Goal: Task Accomplishment & Management: Complete application form

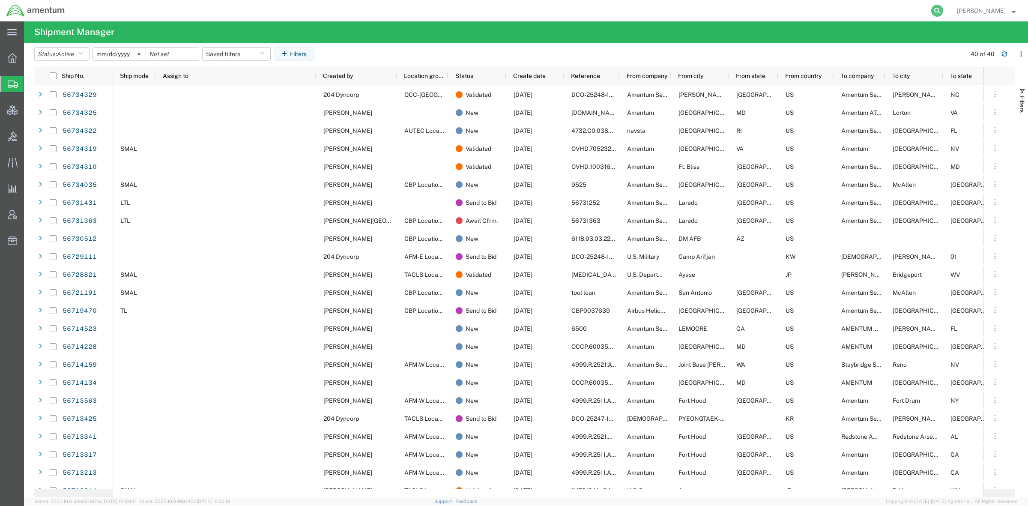
click at [934, 8] on icon at bounding box center [937, 11] width 12 height 12
paste input "56719470"
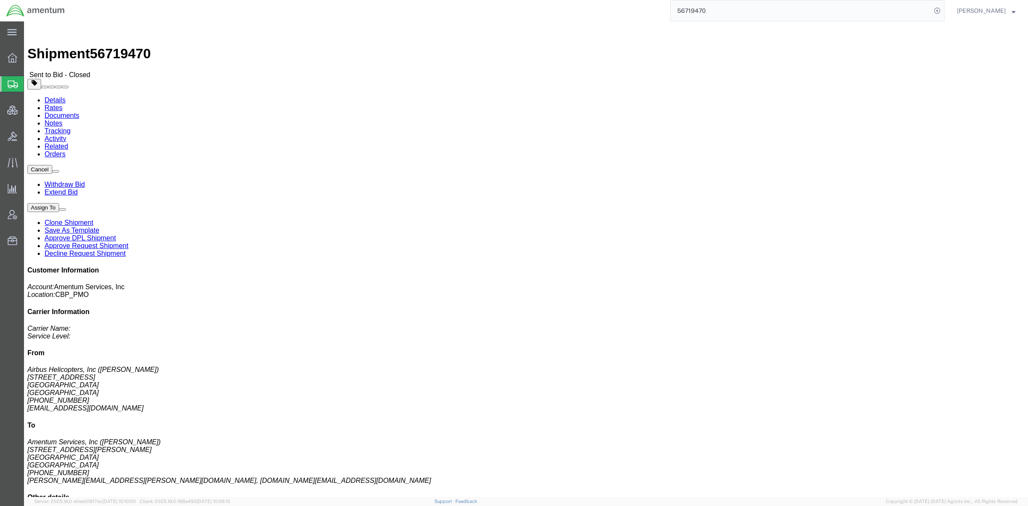
click link "Rates"
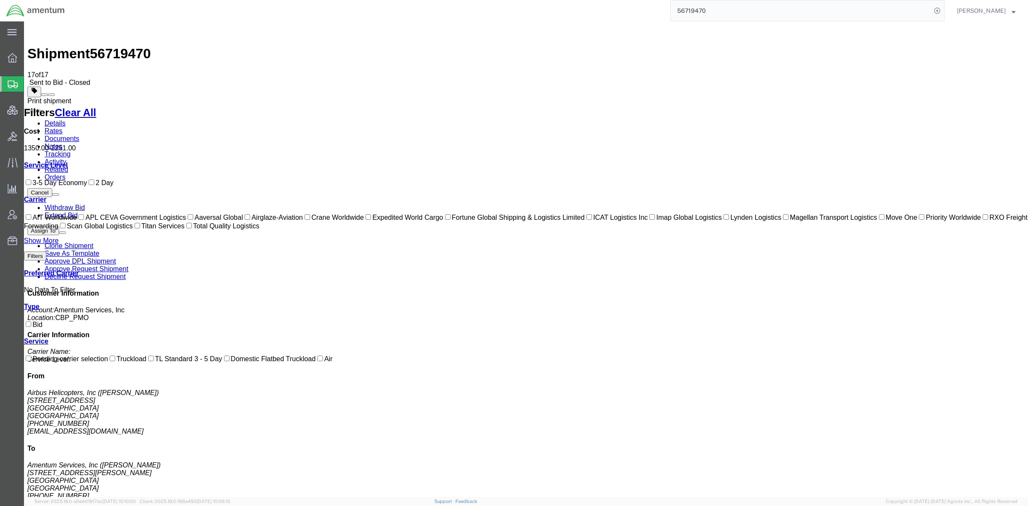
click at [55, 93] on button at bounding box center [51, 94] width 7 height 3
drag, startPoint x: 716, startPoint y: 9, endPoint x: 650, endPoint y: 6, distance: 66.0
click at [650, 6] on div "56719470" at bounding box center [507, 10] width 873 height 21
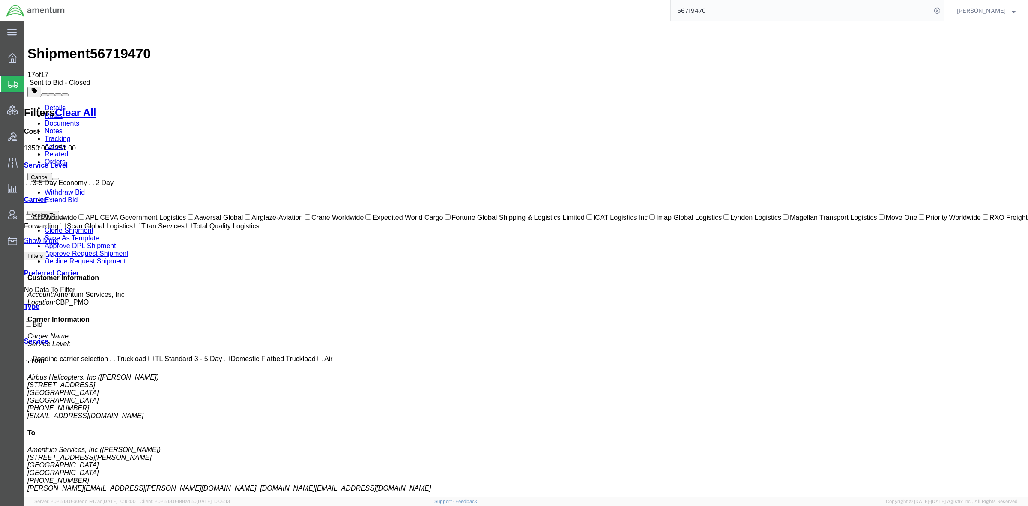
paste input "392760013574"
type input "392760013574"
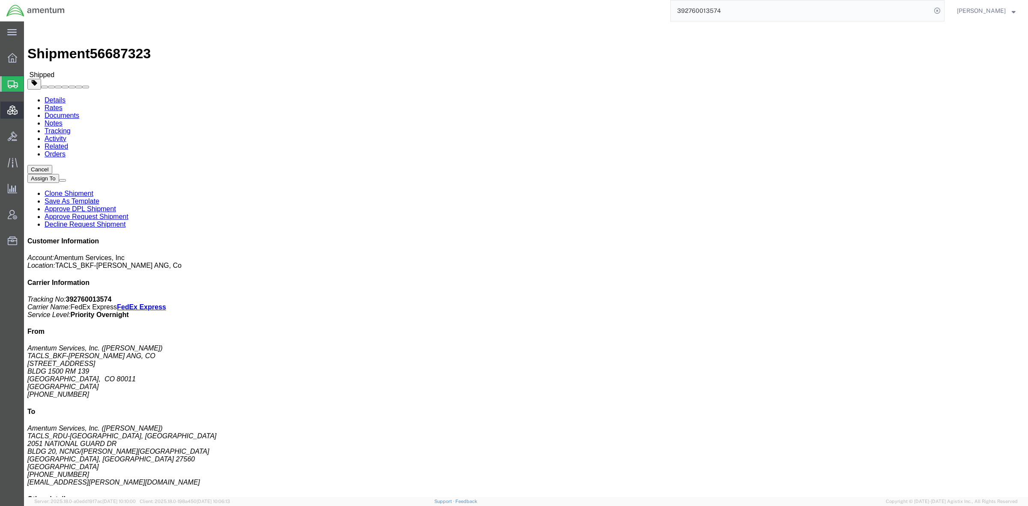
click at [30, 84] on span "Shipments" at bounding box center [27, 83] width 7 height 17
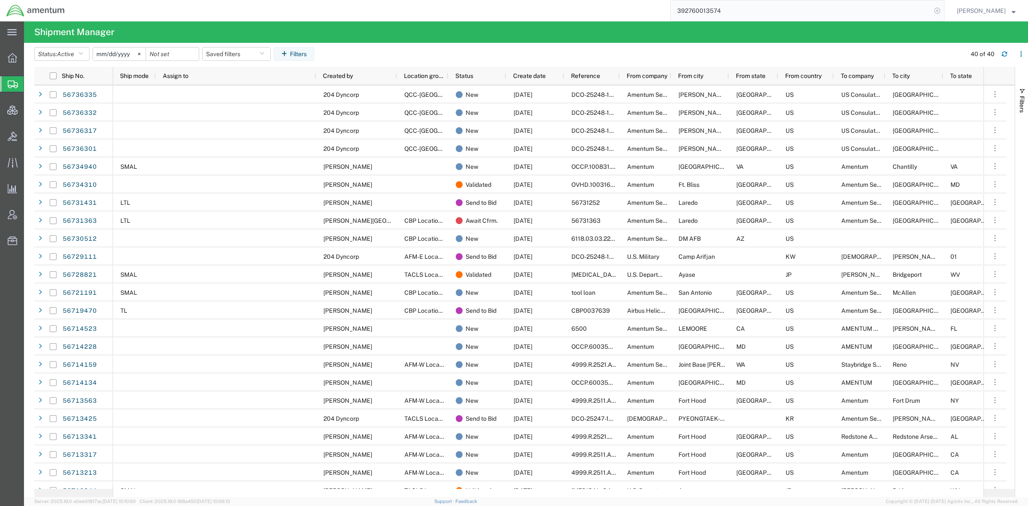
click at [938, 6] on icon at bounding box center [937, 11] width 12 height 12
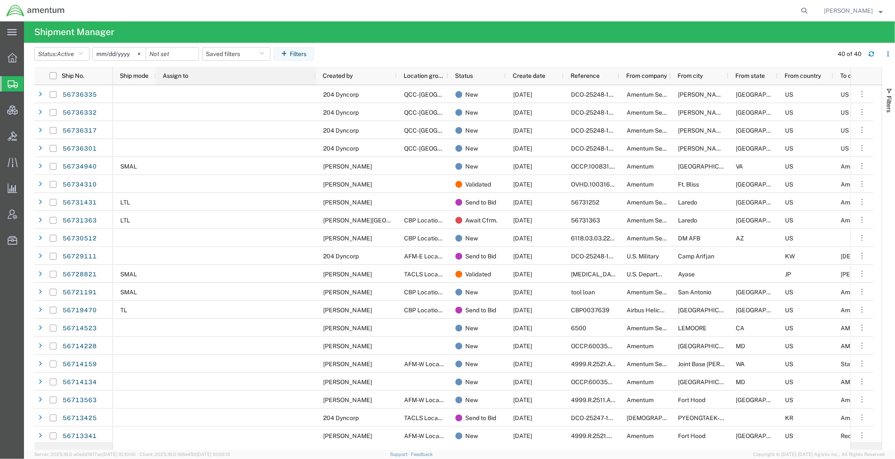
click at [194, 78] on div "Assign to" at bounding box center [238, 76] width 150 height 14
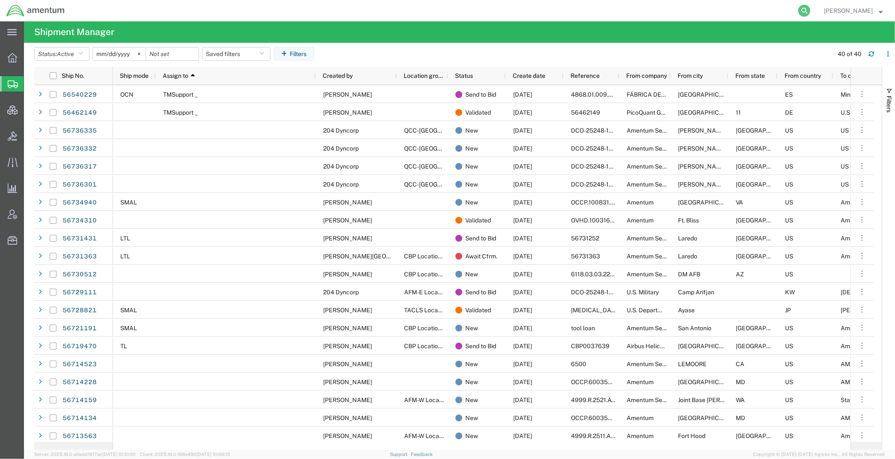
click at [804, 11] on icon at bounding box center [805, 11] width 12 height 12
click at [755, 11] on input "search" at bounding box center [668, 10] width 260 height 21
type input "890086976"
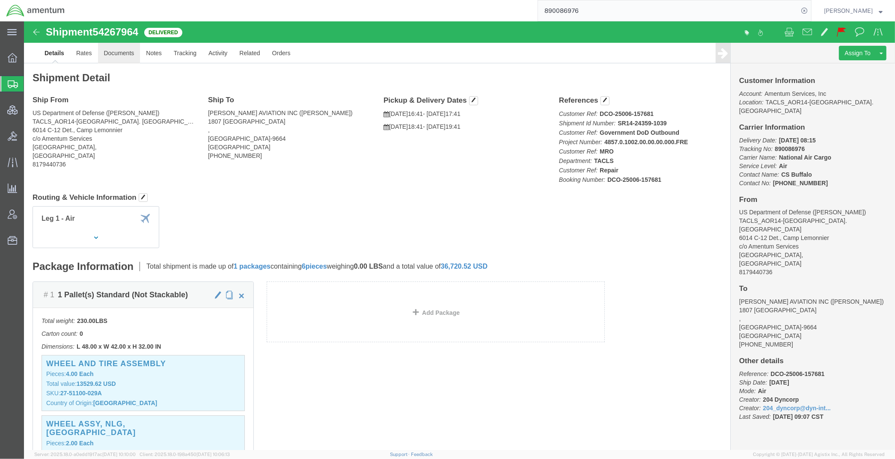
click link "Documents"
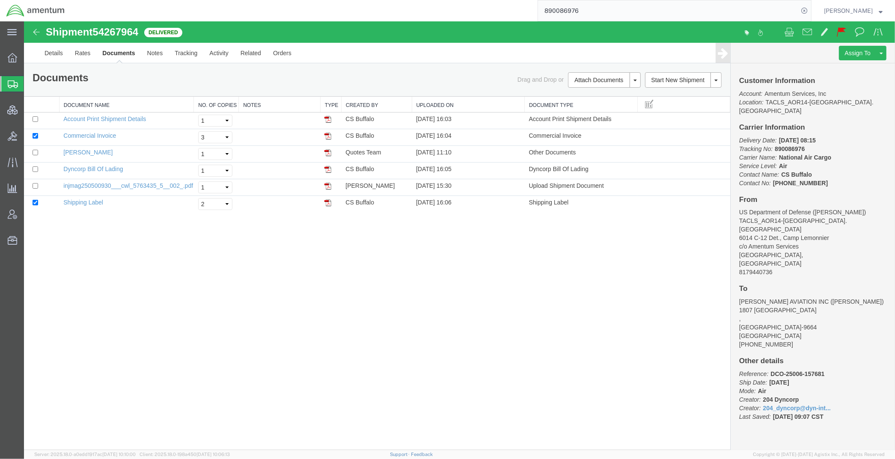
drag, startPoint x: 54, startPoint y: 84, endPoint x: 1, endPoint y: 175, distance: 105.0
click at [30, 84] on span "Shipments" at bounding box center [27, 83] width 7 height 17
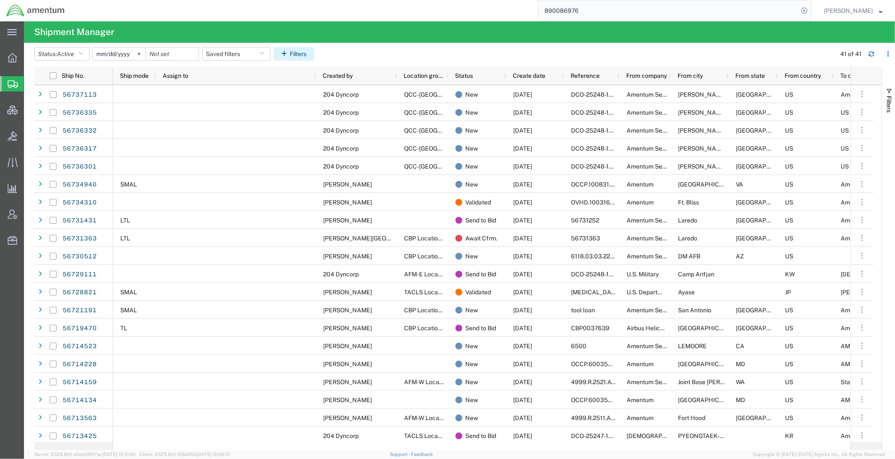
click at [307, 54] on button "Filters" at bounding box center [294, 54] width 41 height 14
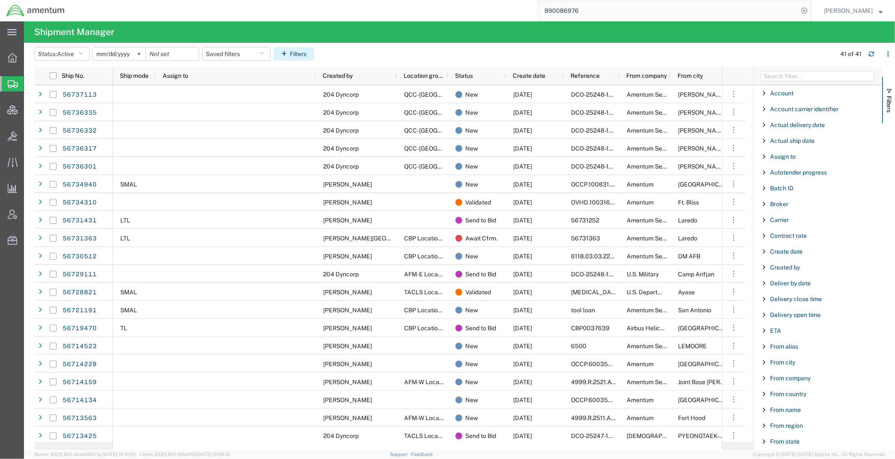
click at [304, 52] on button "Filters" at bounding box center [294, 54] width 41 height 14
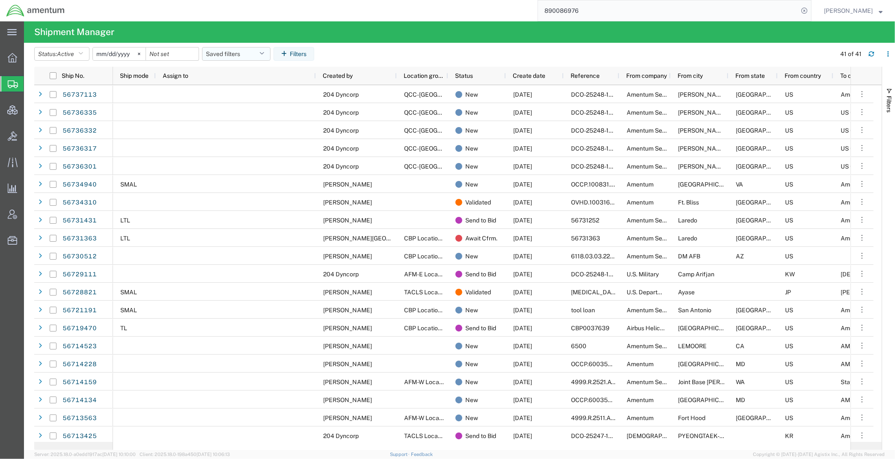
click at [271, 56] on button "Saved filters" at bounding box center [236, 54] width 69 height 14
click at [258, 105] on span "Active DCI shipments" at bounding box center [259, 107] width 112 height 16
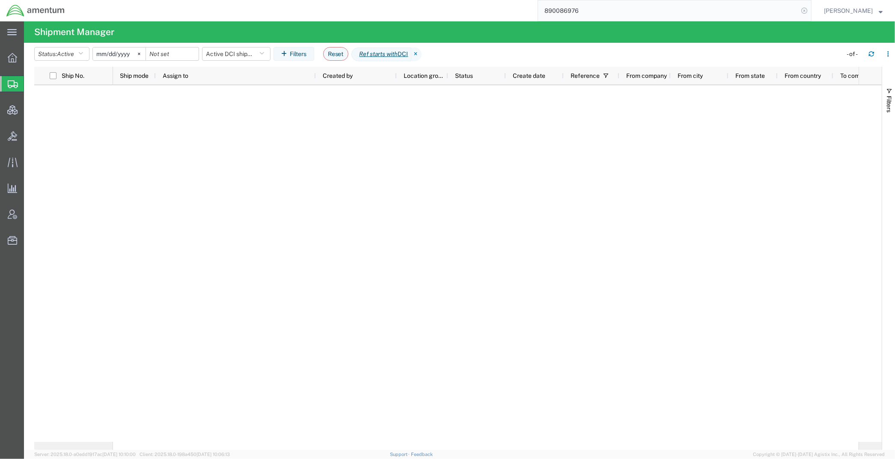
click at [804, 11] on icon at bounding box center [805, 11] width 12 height 12
click at [421, 54] on icon at bounding box center [417, 55] width 10 height 14
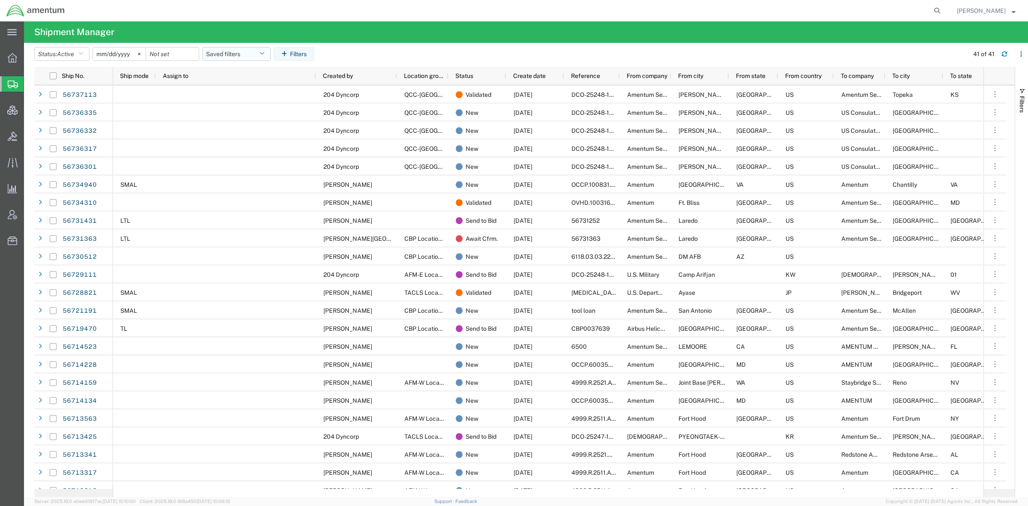
click at [261, 54] on button "Saved filters" at bounding box center [236, 54] width 69 height 14
click at [257, 104] on span "Active DCI shipments" at bounding box center [259, 107] width 112 height 16
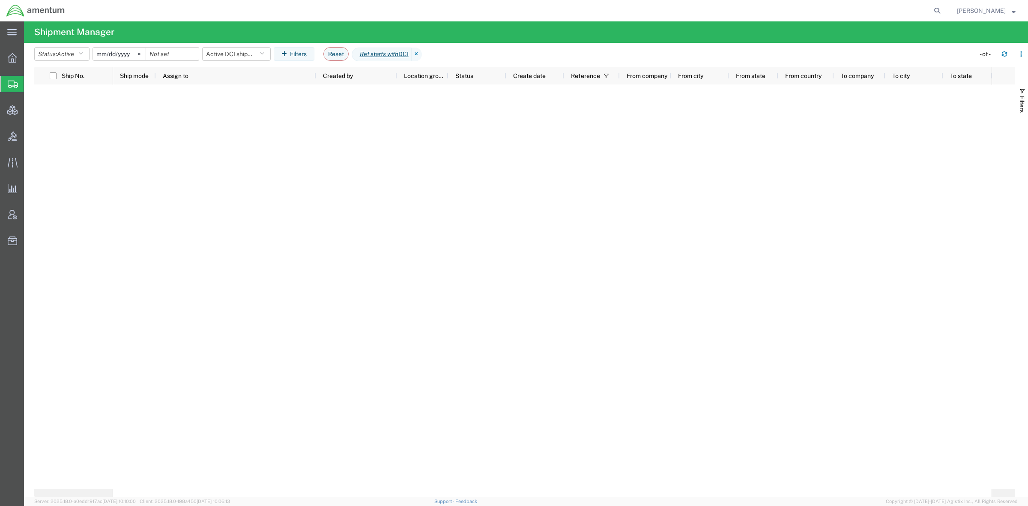
drag, startPoint x: 934, startPoint y: 9, endPoint x: 919, endPoint y: 9, distance: 15.4
click at [934, 9] on icon at bounding box center [937, 11] width 12 height 12
click at [868, 3] on input "search" at bounding box center [801, 10] width 260 height 21
click at [861, 8] on input "search" at bounding box center [801, 10] width 260 height 21
type input "6"
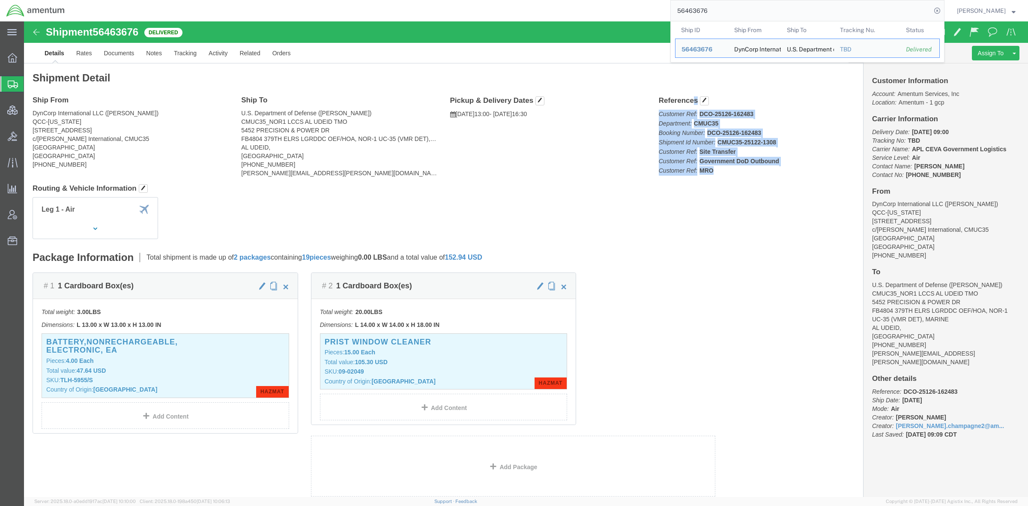
drag, startPoint x: 630, startPoint y: 78, endPoint x: 690, endPoint y: 149, distance: 93.3
click div "References Customer Ref: DCO-25126-162483 Department: CMUC35 Booking Number: DC…"
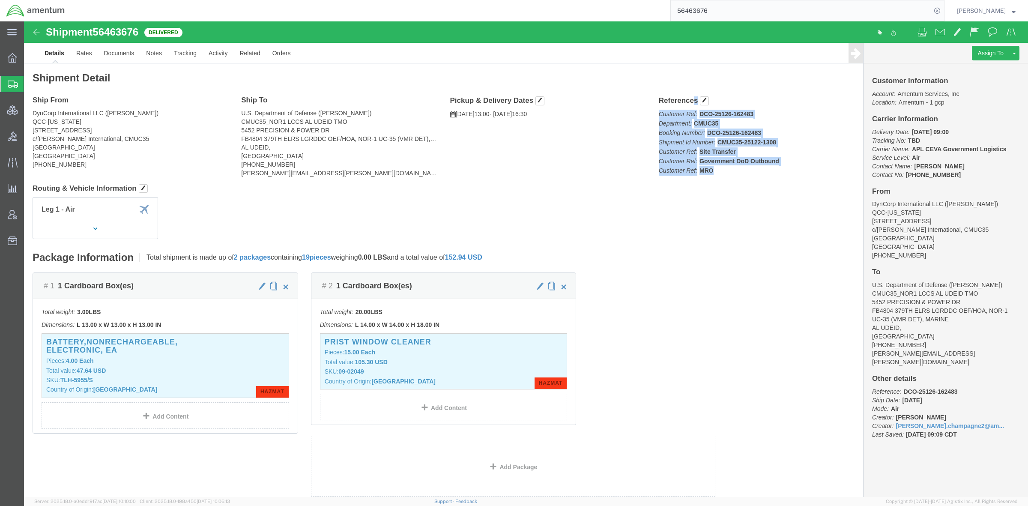
copy div "References Customer Ref: DCO-25126-162483 Department: CMUC35 Booking Number: DC…"
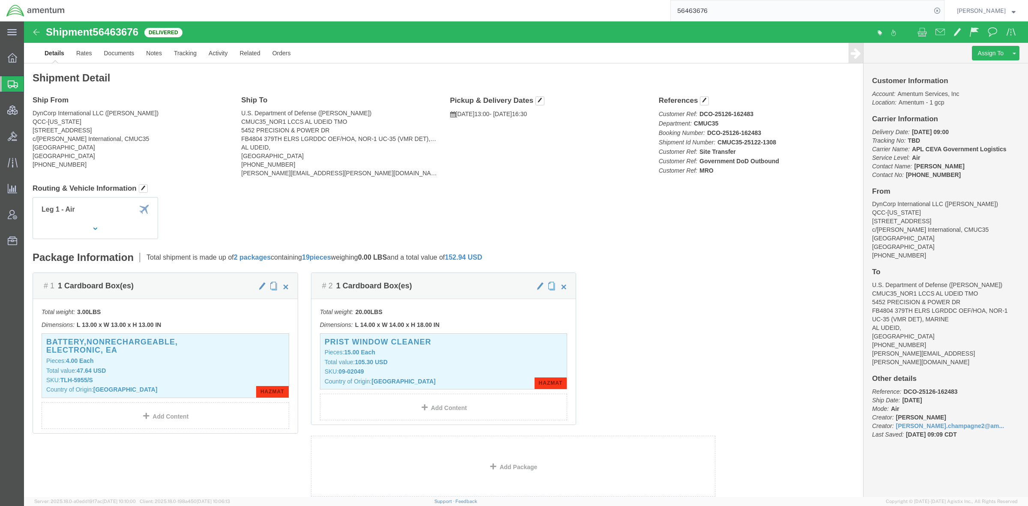
click p "Customer Ref: DCO-25126-162483 Department: CMUC35 Booking Number: DCO-25126-162…"
drag, startPoint x: 690, startPoint y: 150, endPoint x: 656, endPoint y: 144, distance: 35.3
click p "Customer Ref: DCO-25126-162483 Department: CMUC35 Booking Number: DCO-25126-162…"
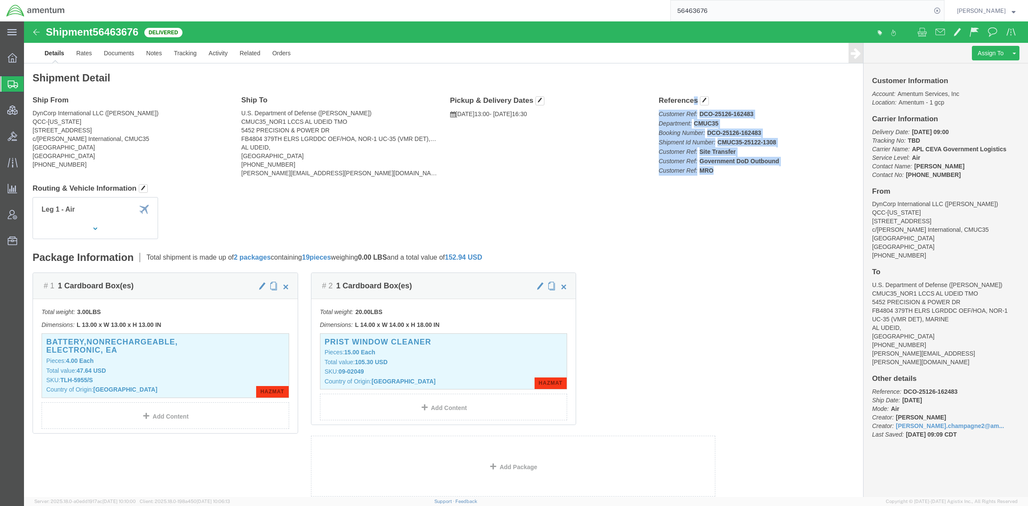
drag, startPoint x: 628, startPoint y: 78, endPoint x: 692, endPoint y: 147, distance: 94.5
click div "References Customer Ref: DCO-25126-162483 Department: CMUC35 Booking Number: DC…"
copy div "References Customer Ref: DCO-25126-162483 Department: CMUC35 Booking Number: DC…"
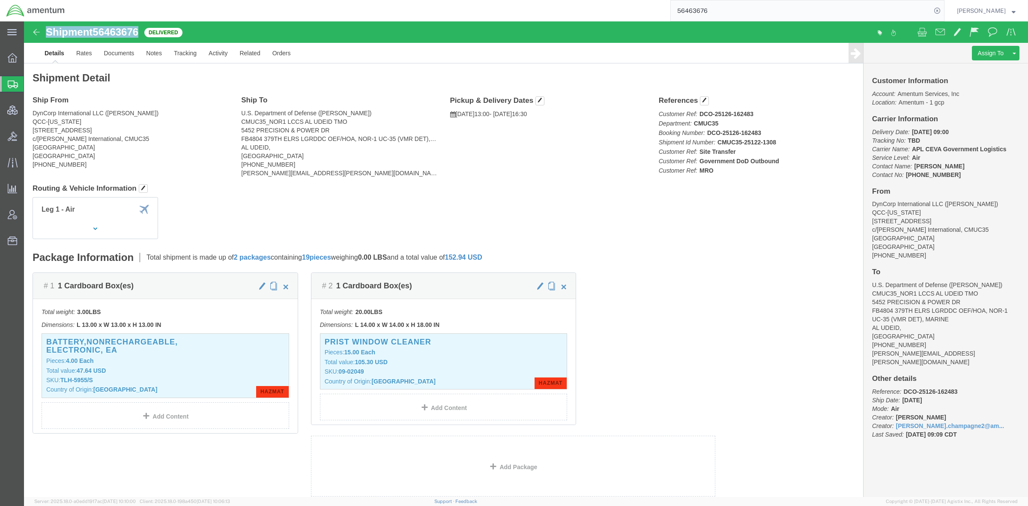
drag, startPoint x: 120, startPoint y: 10, endPoint x: 24, endPoint y: 7, distance: 96.4
click div "Shipment 56463676 Delivered"
copy h1 "Shipment 56463676"
drag, startPoint x: 685, startPoint y: 149, endPoint x: 672, endPoint y: 149, distance: 12.4
click b "MRO"
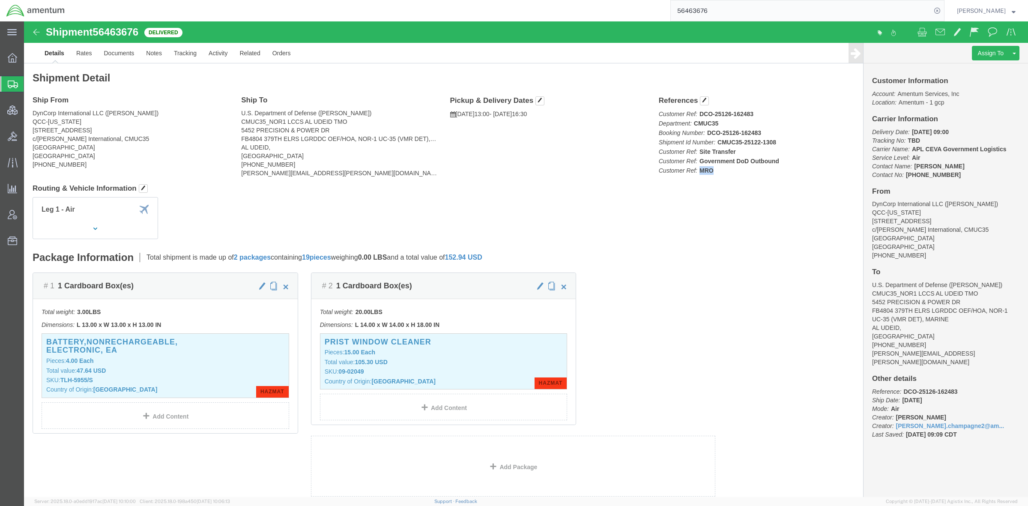
copy b "MRO"
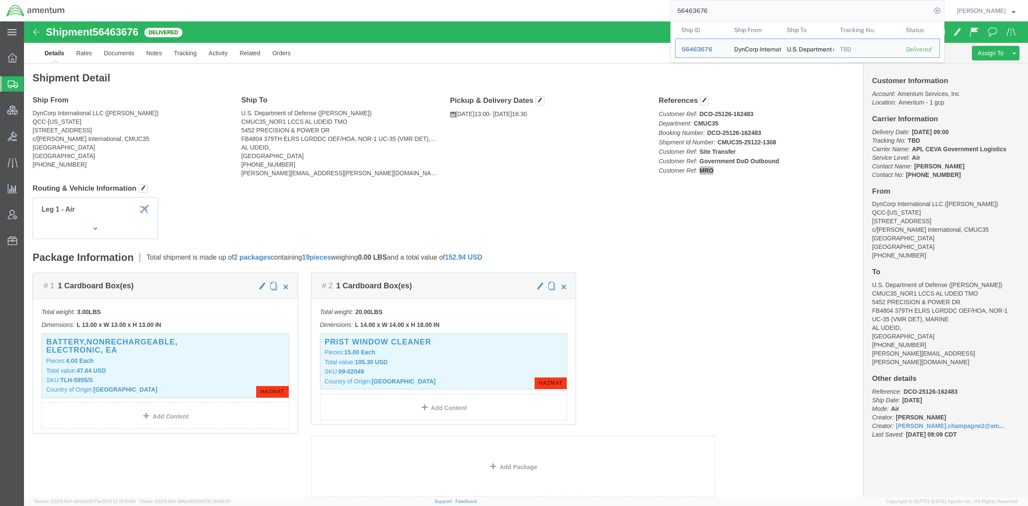
drag, startPoint x: 717, startPoint y: 7, endPoint x: 609, endPoint y: 5, distance: 108.8
click at [609, 5] on div "56463676 Ship ID Ship From Ship To Tracking Nu. Status Ship ID 56463676 Ship Fr…" at bounding box center [507, 10] width 873 height 21
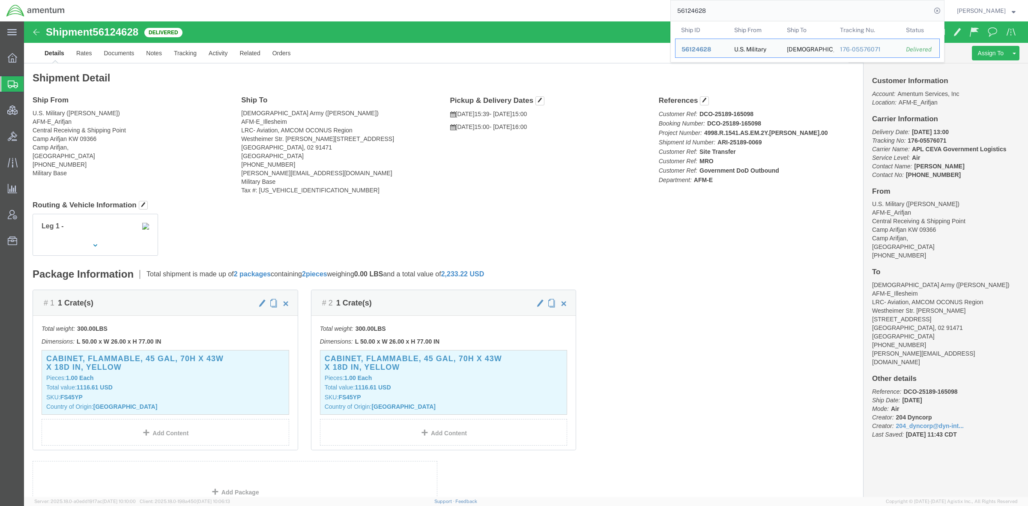
drag, startPoint x: 782, startPoint y: 90, endPoint x: 662, endPoint y: 69, distance: 121.9
click p "Customer Ref: DCO-25189-165098 Booking Number: DCO-25189-165098 Project Number:…"
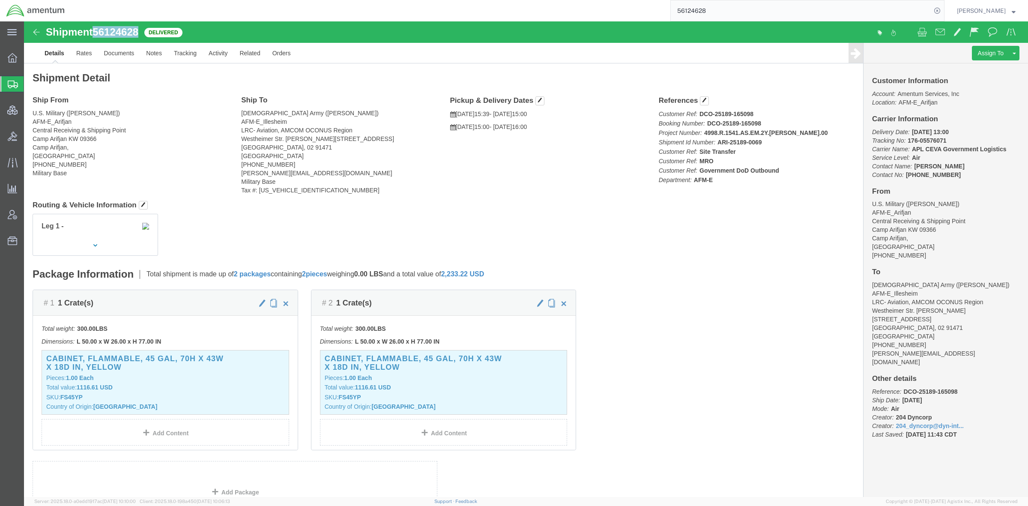
drag, startPoint x: 118, startPoint y: 12, endPoint x: 74, endPoint y: 6, distance: 44.9
click div "Shipment 56124628 Delivered"
copy span "56124628"
click div "References Customer Ref: DCO-25189-165098 Booking Number: DCO-25189-165098 Proj…"
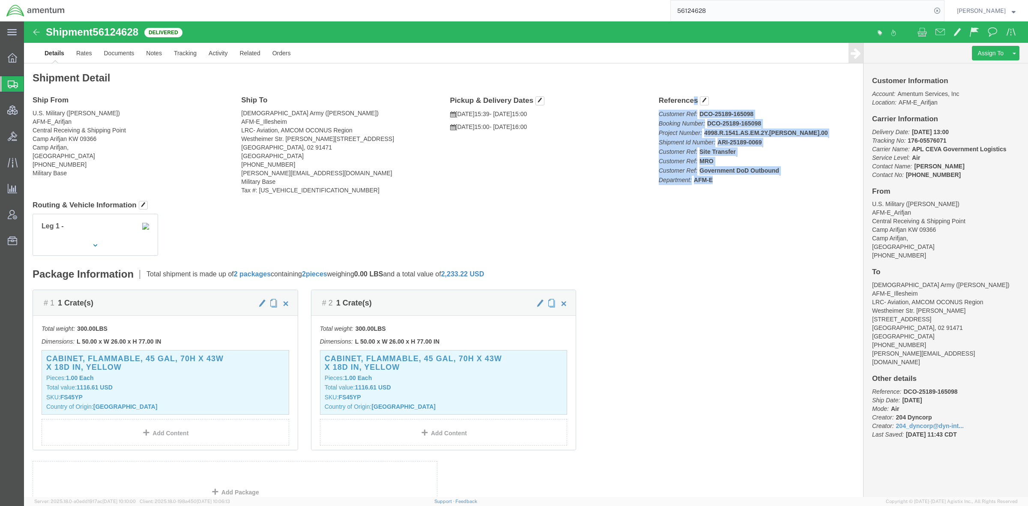
drag, startPoint x: 632, startPoint y: 81, endPoint x: 685, endPoint y: 159, distance: 93.8
click div "References Customer Ref: DCO-25189-165098 Booking Number: DCO-25189-165098 Proj…"
copy div "References Customer Ref: DCO-25189-165098 Booking Number: DCO-25189-165098 Proj…"
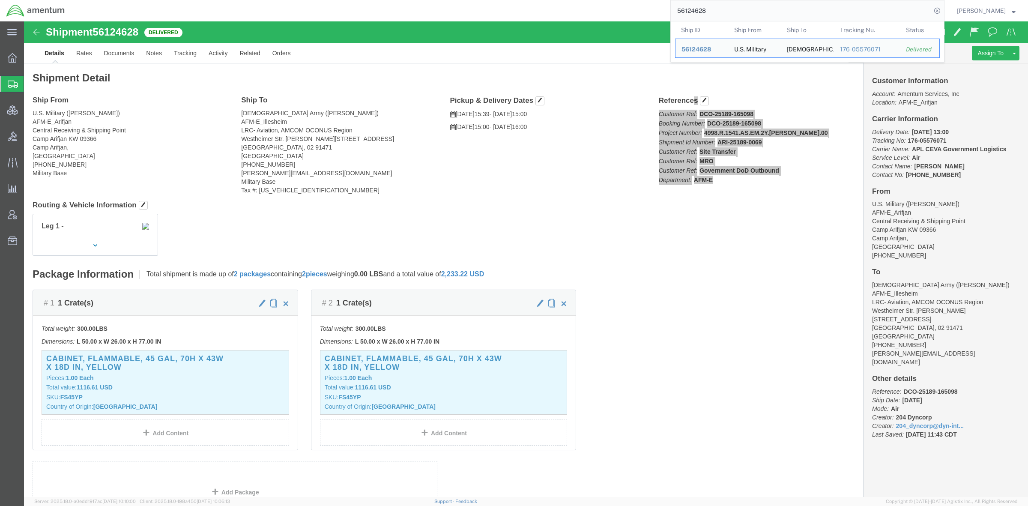
drag, startPoint x: 734, startPoint y: 11, endPoint x: 476, endPoint y: -4, distance: 258.7
click at [476, 0] on html "main_menu Created with Sketch. Collapse Menu Overview Shipments Shipment Manage…" at bounding box center [514, 253] width 1028 height 506
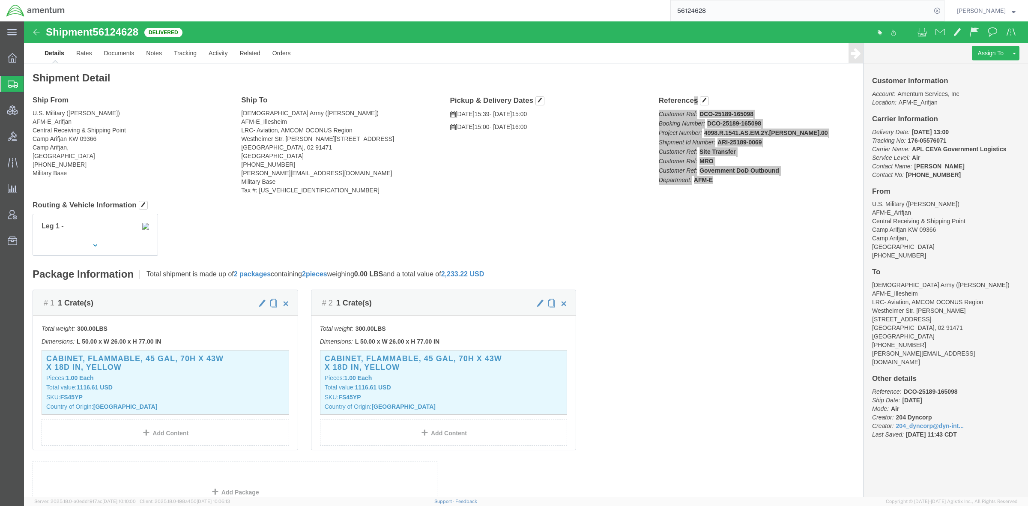
paste input "392677567581"
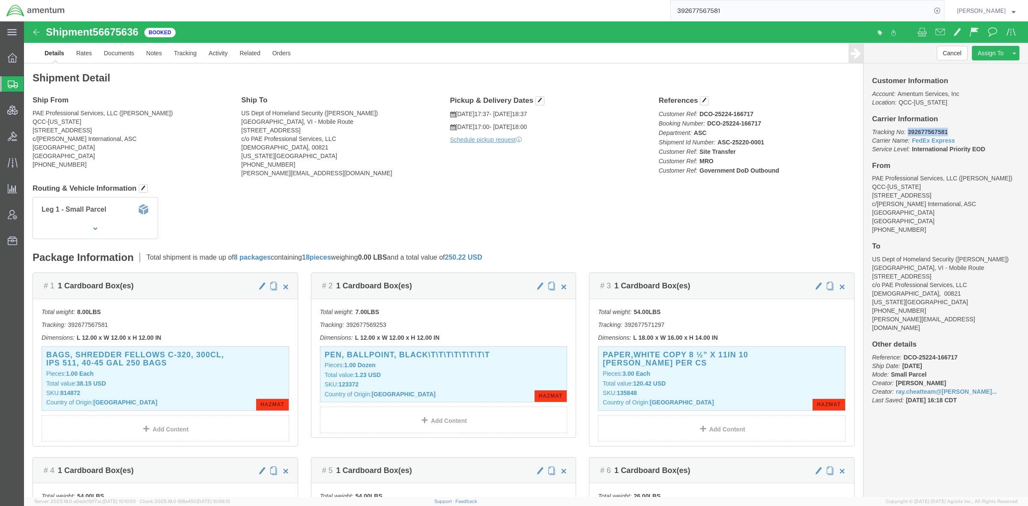
drag, startPoint x: 922, startPoint y: 108, endPoint x: 880, endPoint y: 112, distance: 42.2
click p "Tracking No: 392677567581 Carrier Name: FedEx Express FedEx Express Service Lev…"
copy b "392677567581"
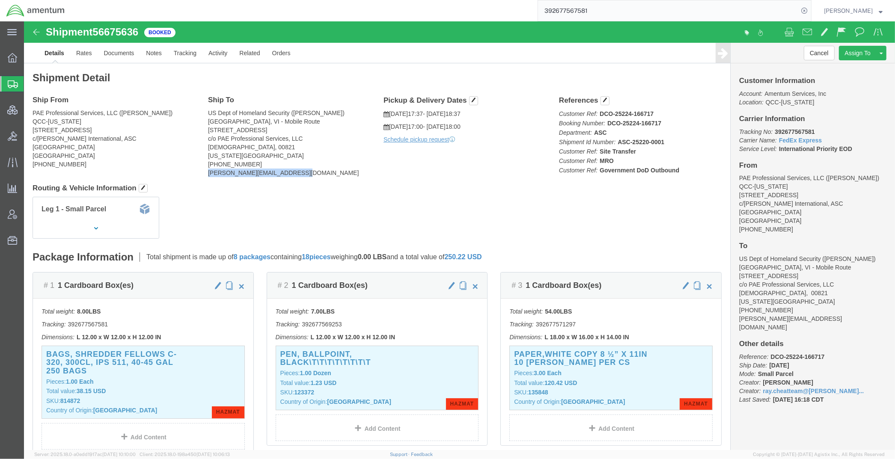
drag, startPoint x: 272, startPoint y: 152, endPoint x: 185, endPoint y: 153, distance: 86.9
click address "US Dept of Homeland Security ([PERSON_NAME]) [GEOGRAPHIC_DATA], VI - Mobile Rou…"
copy address "[PERSON_NAME][EMAIL_ADDRESS][DOMAIN_NAME]"
click link "Documents"
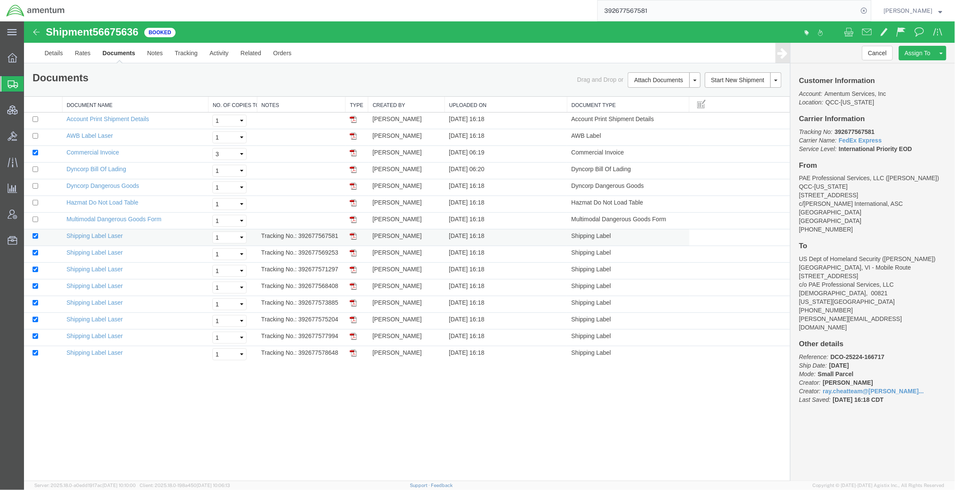
drag, startPoint x: 340, startPoint y: 240, endPoint x: 298, endPoint y: 238, distance: 42.0
click at [298, 238] on td "Tracking No.: 392677567581" at bounding box center [301, 237] width 89 height 17
copy td "392677567581"
drag, startPoint x: 338, startPoint y: 254, endPoint x: 298, endPoint y: 253, distance: 39.8
click at [298, 253] on td "Tracking No.: 392677569253" at bounding box center [301, 254] width 89 height 17
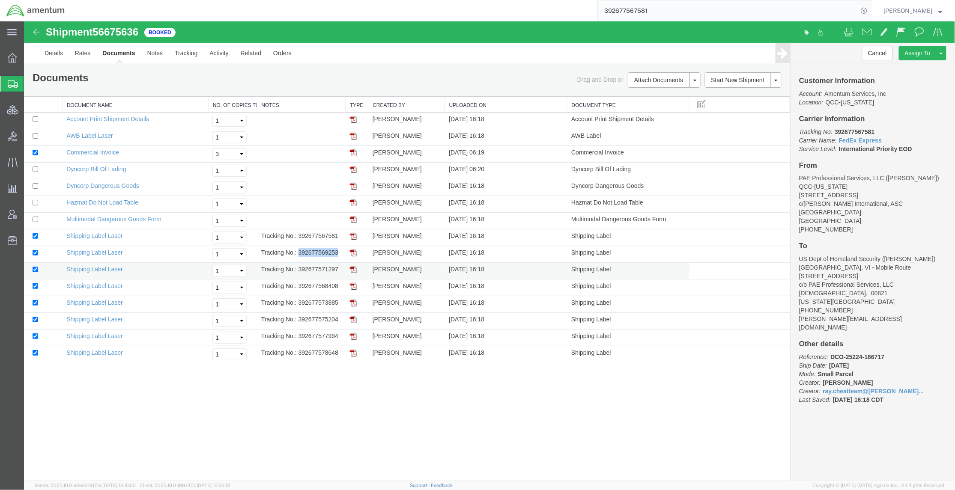
copy td "392677569253"
click at [334, 270] on td "Tracking No.: 392677571297" at bounding box center [301, 271] width 89 height 17
drag, startPoint x: 337, startPoint y: 268, endPoint x: 298, endPoint y: 270, distance: 39.5
click at [298, 270] on td "Tracking No.: 392677571297" at bounding box center [301, 271] width 89 height 17
drag, startPoint x: 339, startPoint y: 287, endPoint x: 298, endPoint y: 286, distance: 40.3
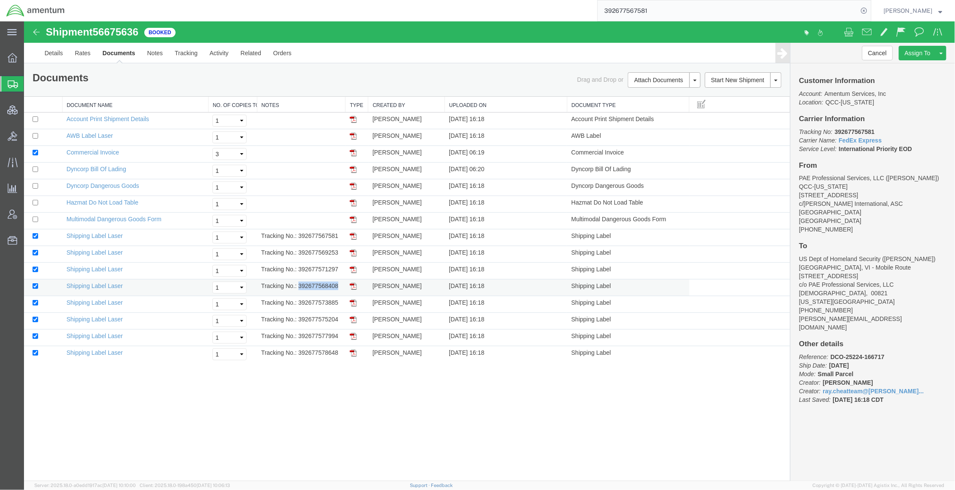
click at [298, 286] on td "Tracking No.: 392677568408" at bounding box center [301, 287] width 89 height 17
drag, startPoint x: 340, startPoint y: 303, endPoint x: 299, endPoint y: 308, distance: 40.6
click at [299, 308] on td "Tracking No.: 392677573885" at bounding box center [301, 304] width 89 height 17
drag, startPoint x: 341, startPoint y: 321, endPoint x: 298, endPoint y: 322, distance: 43.3
click at [298, 322] on td "Tracking No.: 392677575204" at bounding box center [301, 321] width 89 height 17
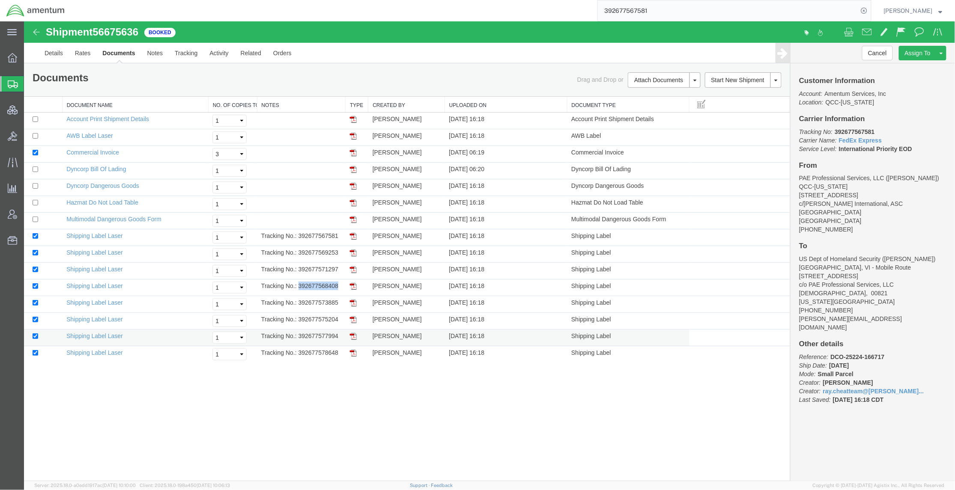
drag, startPoint x: 344, startPoint y: 339, endPoint x: 298, endPoint y: 342, distance: 46.3
click at [298, 342] on td "Tracking No.: 392677577994" at bounding box center [301, 337] width 89 height 17
drag, startPoint x: 342, startPoint y: 356, endPoint x: 299, endPoint y: 356, distance: 42.8
click at [299, 356] on td "Tracking No.: 392677578648" at bounding box center [301, 354] width 89 height 17
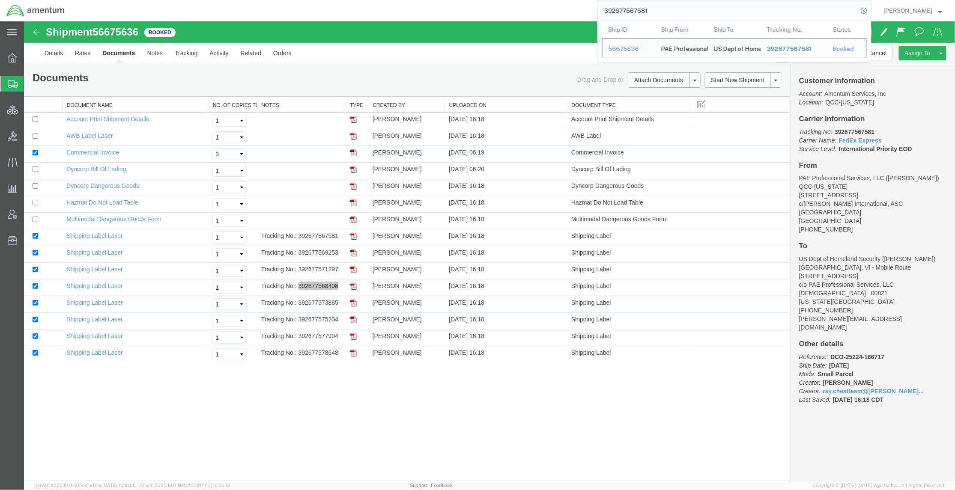
drag, startPoint x: 654, startPoint y: 10, endPoint x: 509, endPoint y: 2, distance: 145.4
click at [510, 2] on div "392677567581 Ship ID Ship From Ship To Tracking Nu. Status Ship ID 56675636 Shi…" at bounding box center [471, 10] width 800 height 21
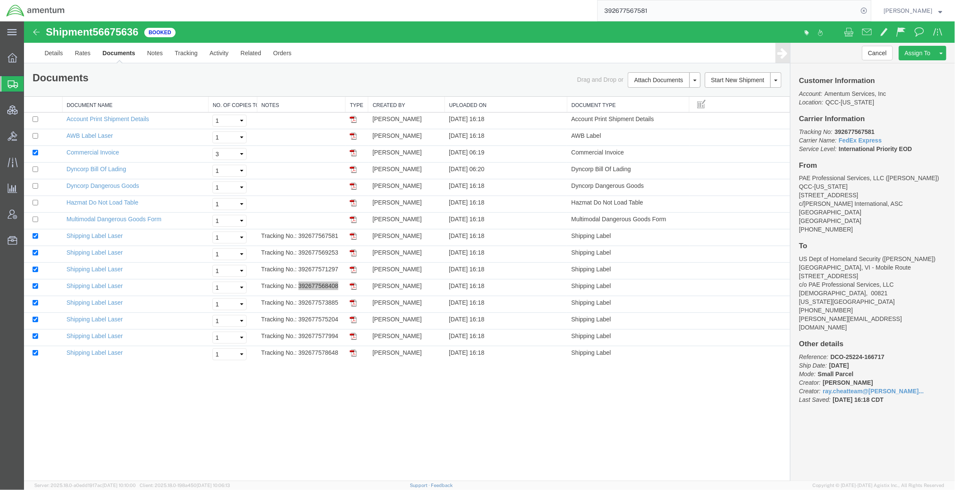
paste input "56738362"
type input "56738362"
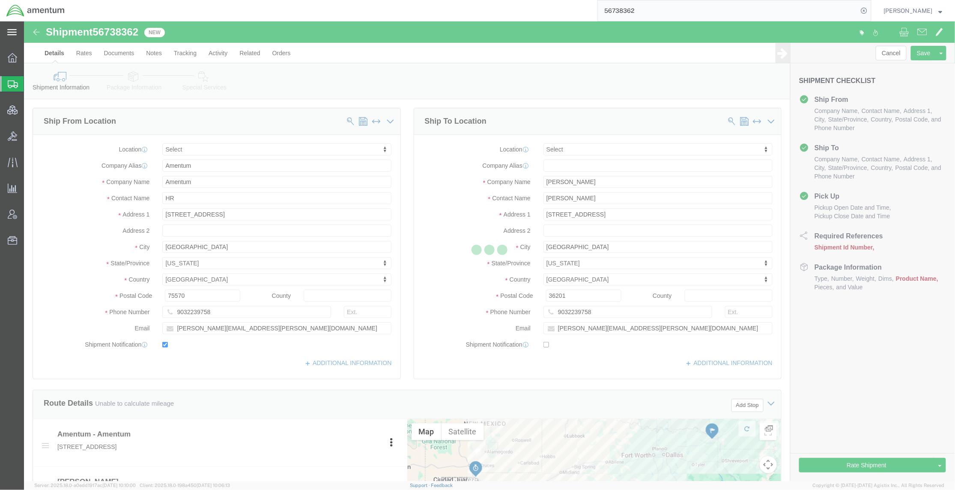
select select
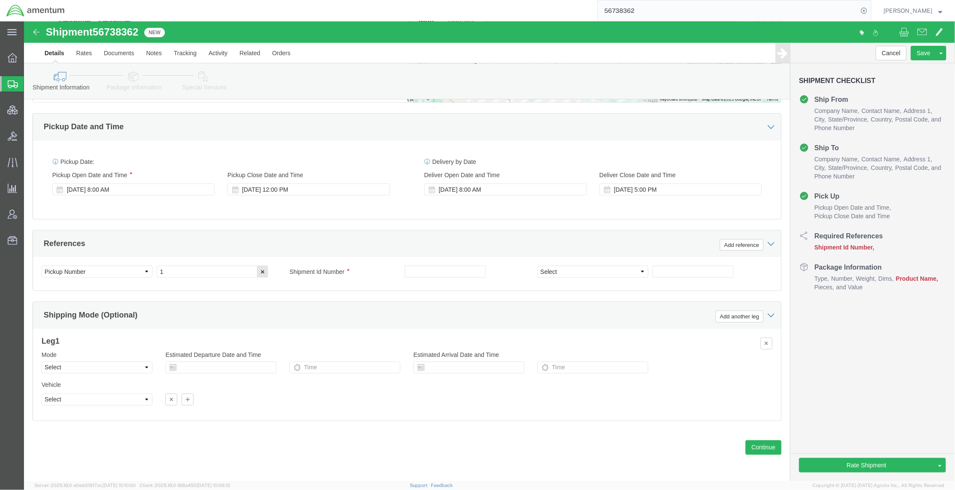
scroll to position [415, 0]
click select "Select Air Less than Truckload Multi-Leg Ocean Freight Rail Small Parcel Truckl…"
select select "SMAL"
click select "Select Air Less than Truckload Multi-Leg Ocean Freight Rail Small Parcel Truckl…"
click input "text"
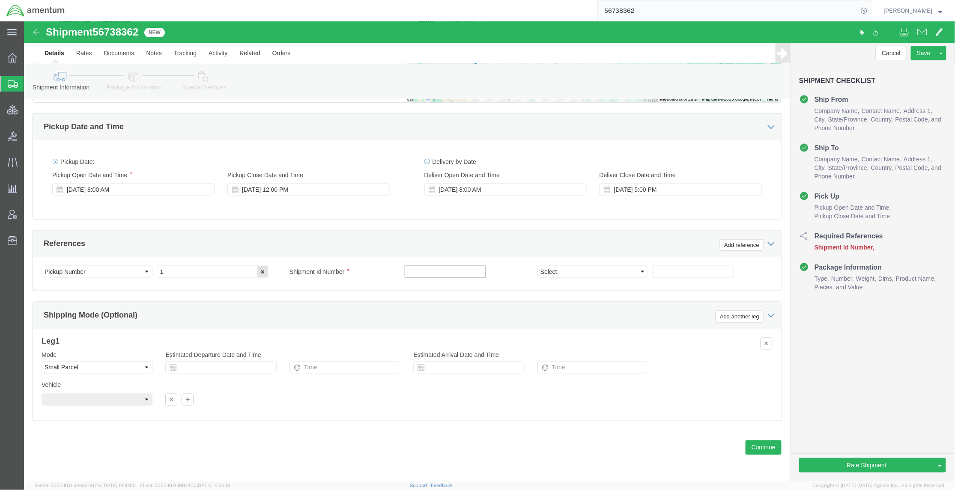
paste input "56738362"
type input "56738362"
click select "Select Account Type Activity ID Airline Appointment Number ASN Batch Request # …"
select select "PROJNUM"
click select "Select Account Type Activity ID Airline Appointment Number ASN Batch Request # …"
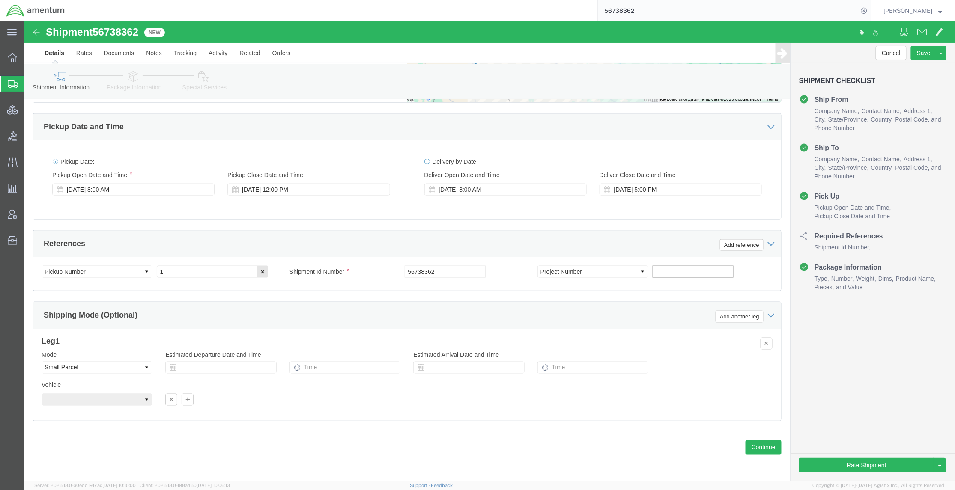
click input "text"
type input "tbd"
click select "Select Account Type Activity ID Airline Appointment Number ASN Batch Request # …"
select select "DEPT"
click select "Select Account Type Activity ID Airline Appointment Number ASN Batch Request # …"
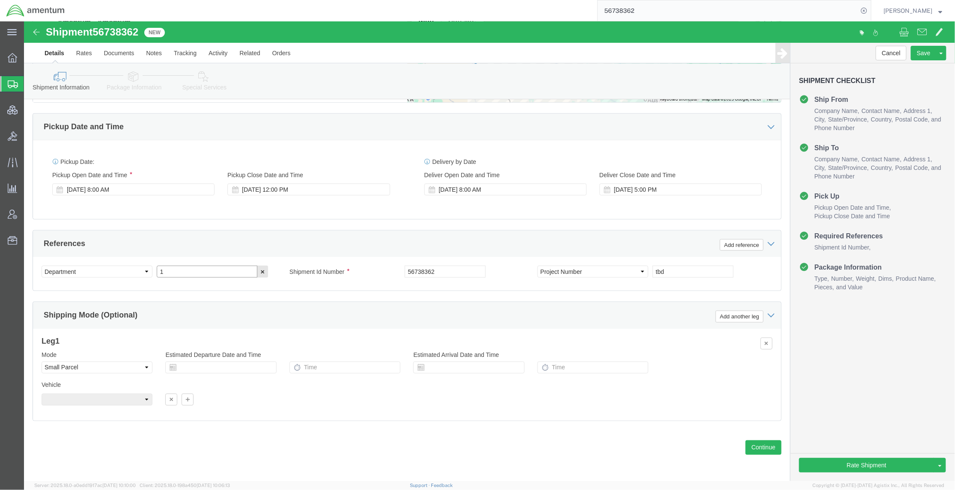
drag, startPoint x: 160, startPoint y: 250, endPoint x: 135, endPoint y: 245, distance: 25.4
click input "1"
type input "tbd"
click button "Save"
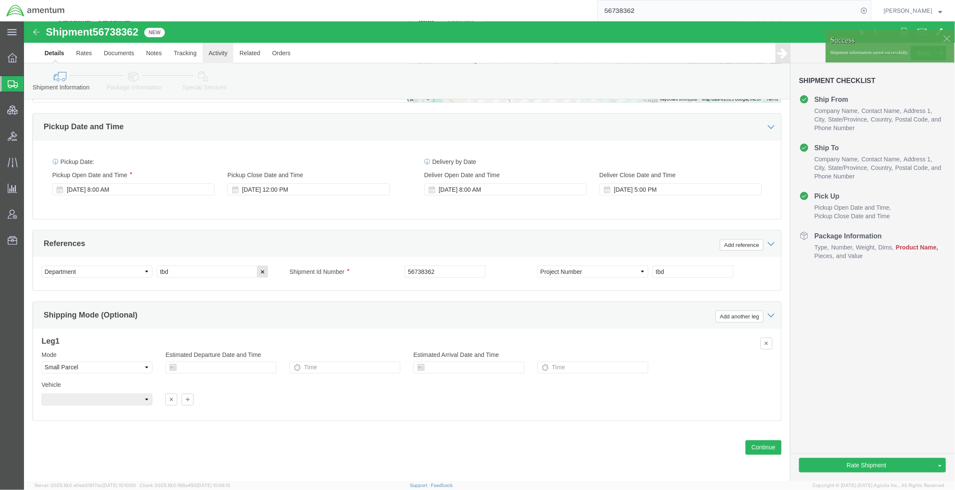
click link "Activity"
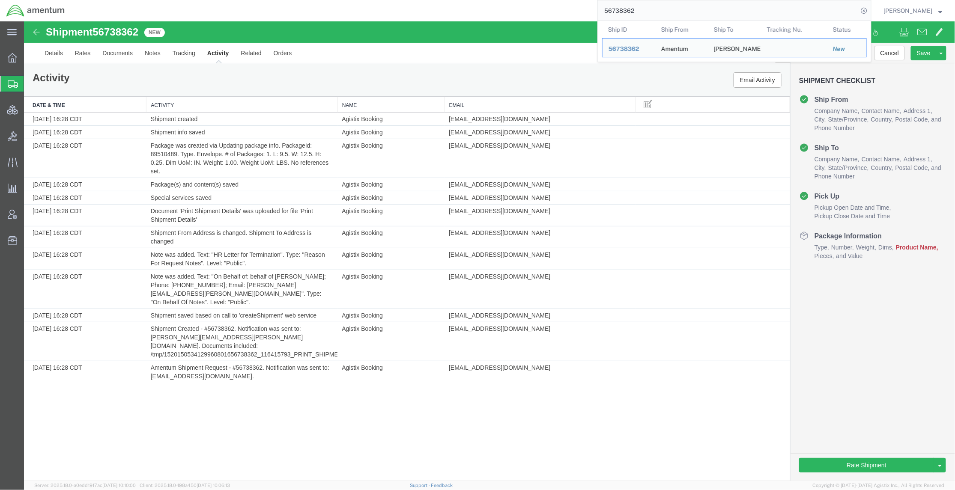
drag, startPoint x: 672, startPoint y: 5, endPoint x: 371, endPoint y: -37, distance: 304.0
click at [371, 0] on html "main_menu Created with Sketch. Collapse Menu Overview Shipments Shipment Manage…" at bounding box center [477, 245] width 955 height 490
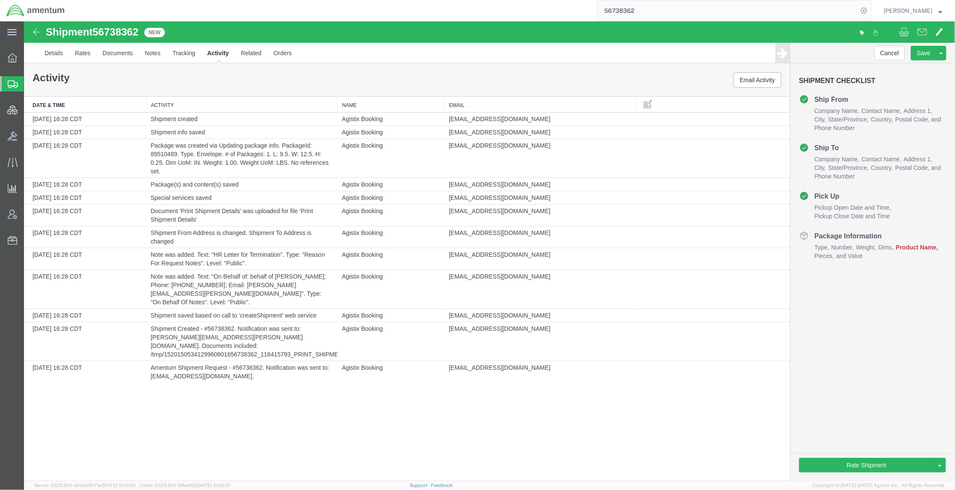
paste input "1Z29A5130312525051"
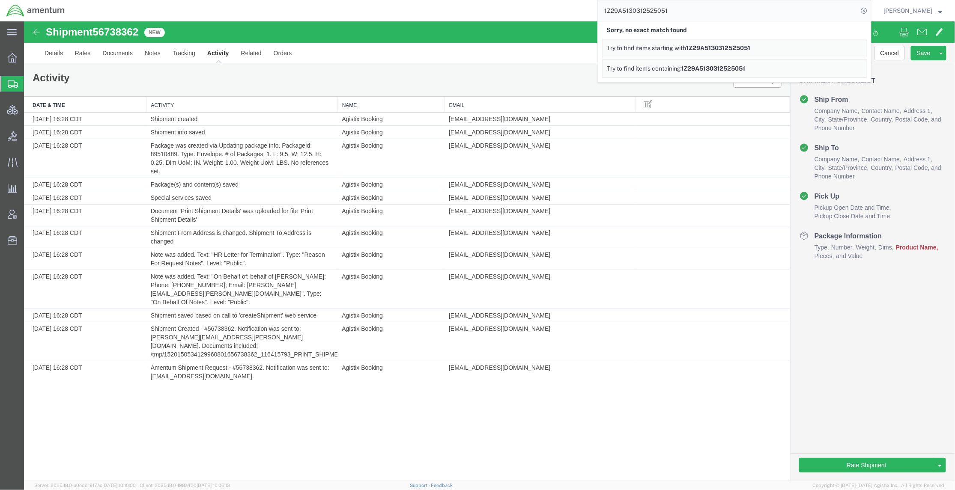
click at [360, 9] on div "1Z29A5130312525051 Sorry, no exact match found Try to find items starting with …" at bounding box center [471, 10] width 800 height 21
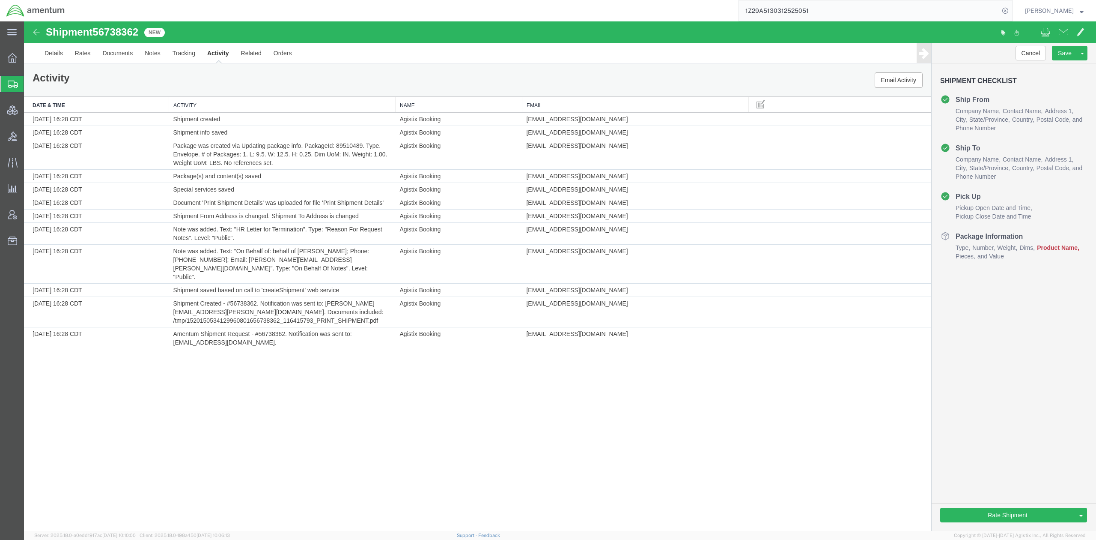
drag, startPoint x: 810, startPoint y: 7, endPoint x: 694, endPoint y: 10, distance: 116.1
click at [694, 10] on div "1Z29A5130312525051" at bounding box center [542, 10] width 942 height 21
paste input "DCI-25248-200437"
type input "DCI-25248-200437"
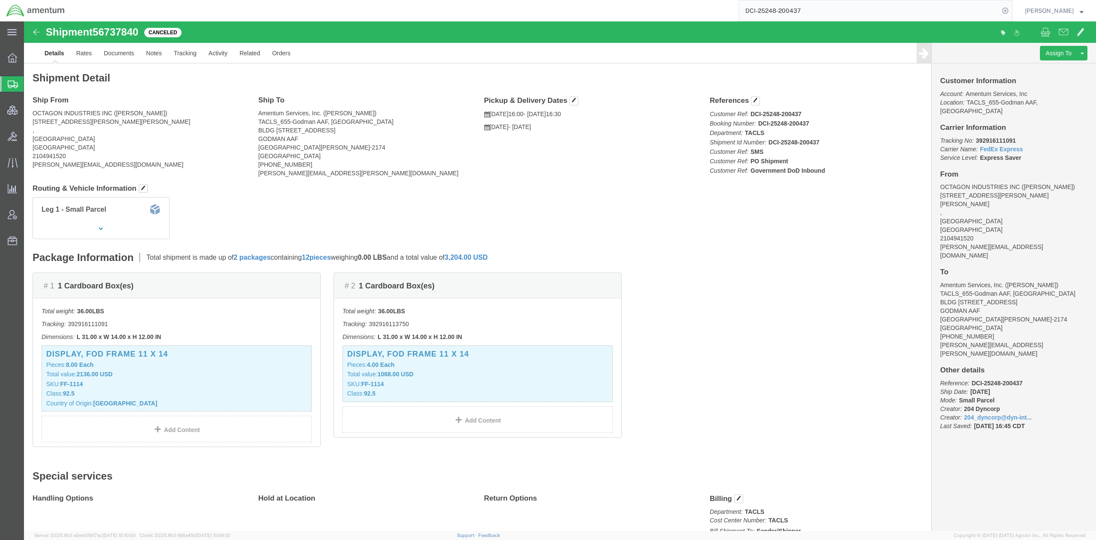
click at [967, 13] on input "DCI-25248-200437" at bounding box center [869, 10] width 260 height 21
click at [1004, 10] on icon at bounding box center [1005, 11] width 12 height 12
drag, startPoint x: 45, startPoint y: 80, endPoint x: 74, endPoint y: 84, distance: 29.1
click at [30, 80] on span "Shipments" at bounding box center [27, 83] width 7 height 17
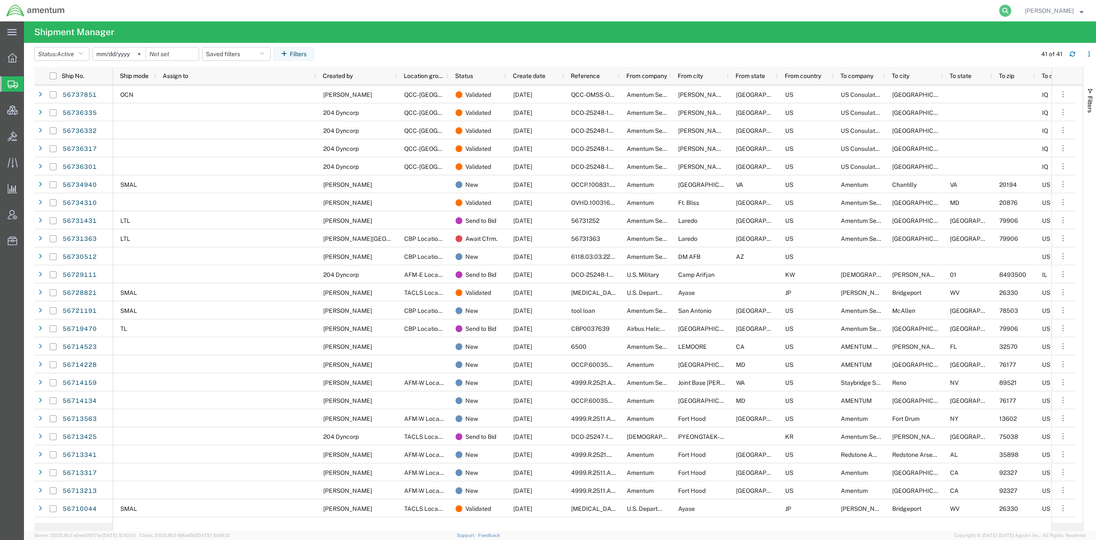
click at [999, 9] on icon at bounding box center [1005, 11] width 12 height 12
paste input "DCI-25248-200437"
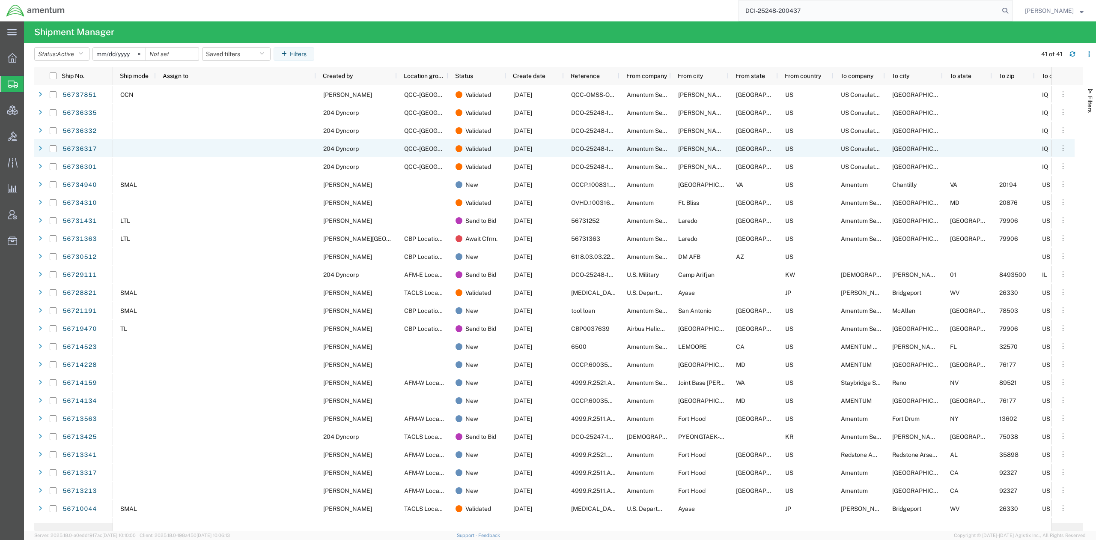
type input "DCI-25248-200437"
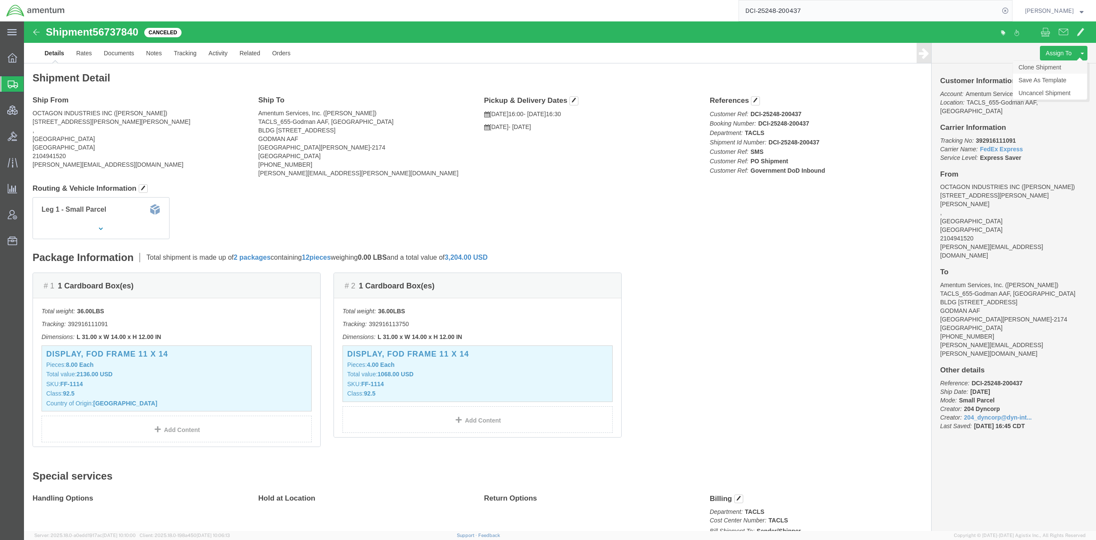
click link "Clone Shipment"
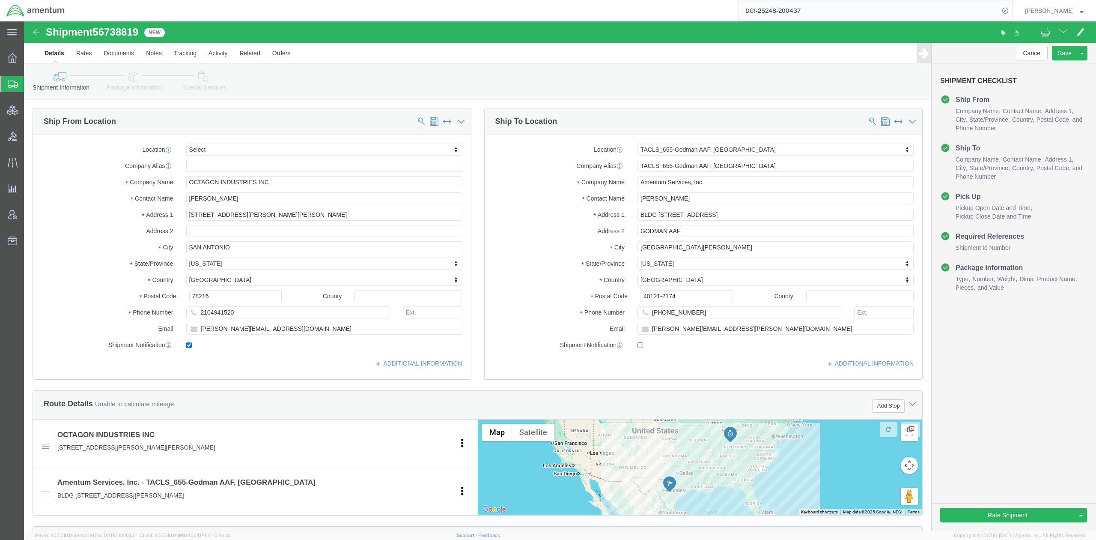
select select
select select "42727"
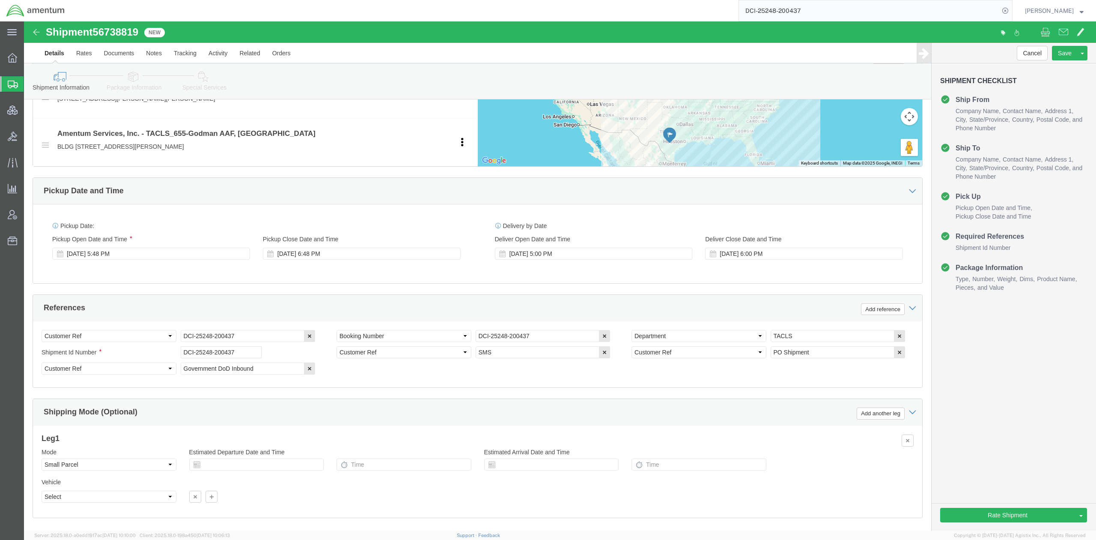
scroll to position [398, 0]
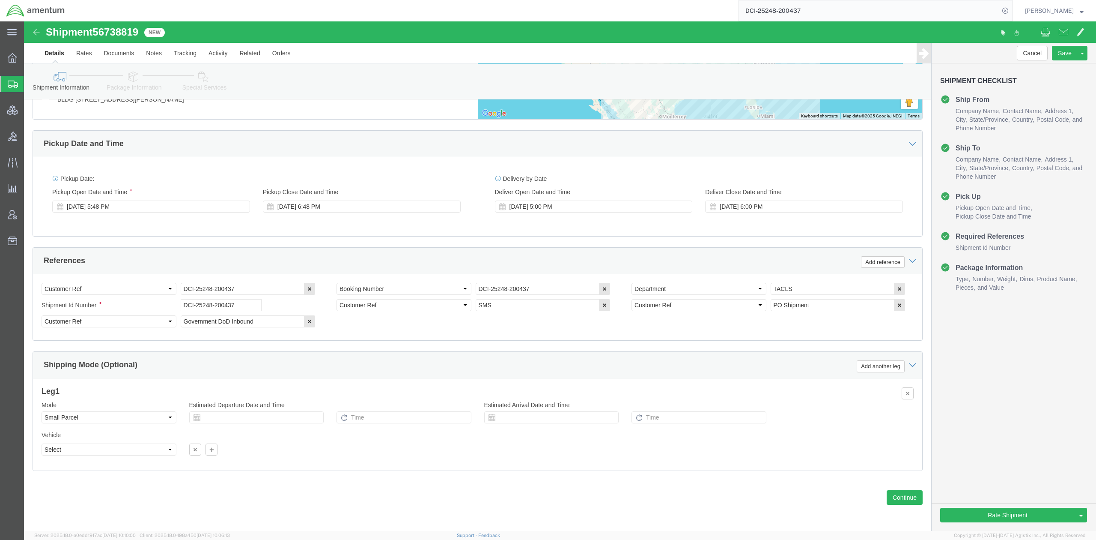
click link "Package Information"
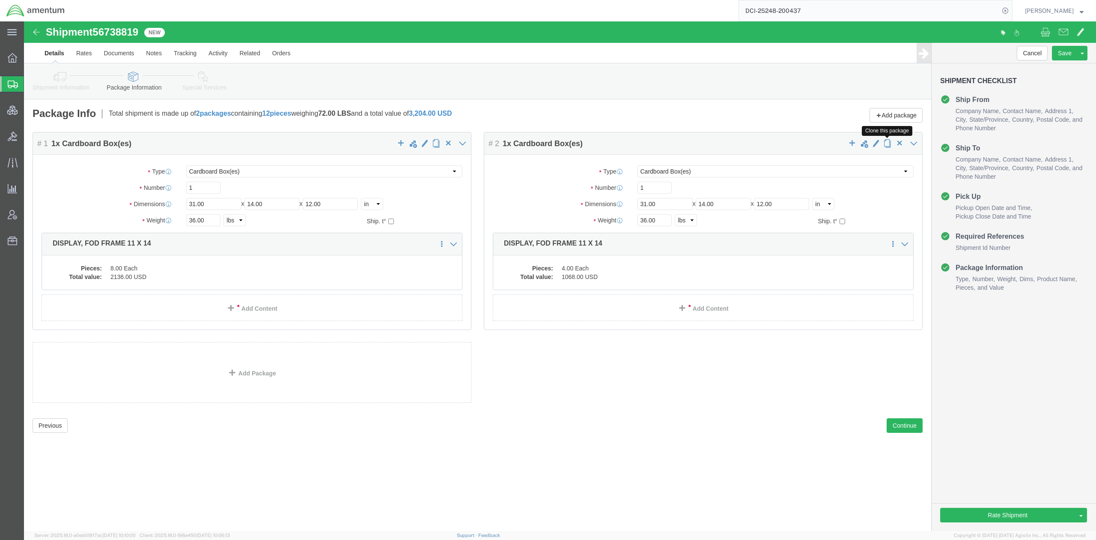
click span "button"
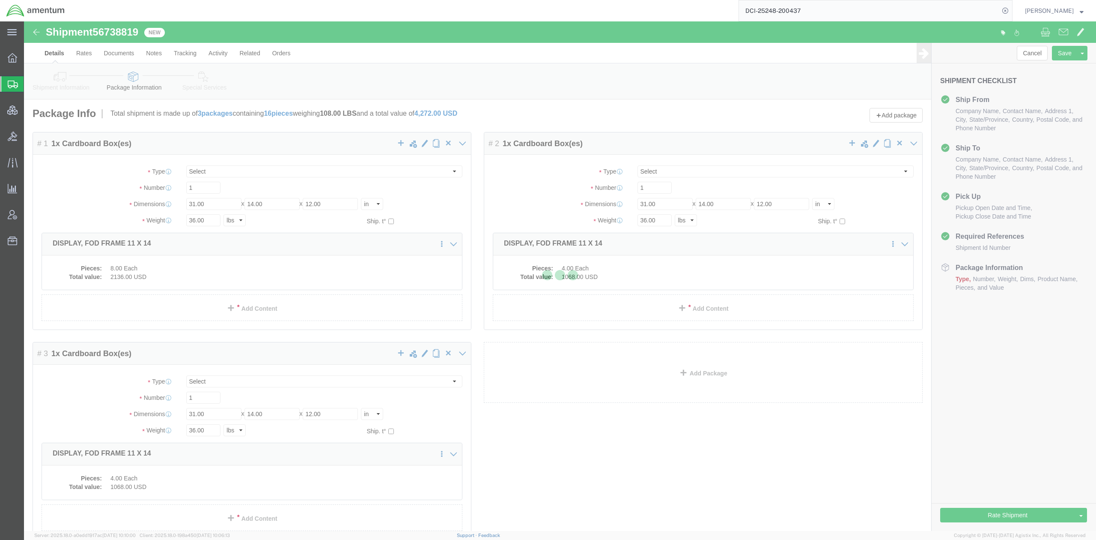
select select "CBOX"
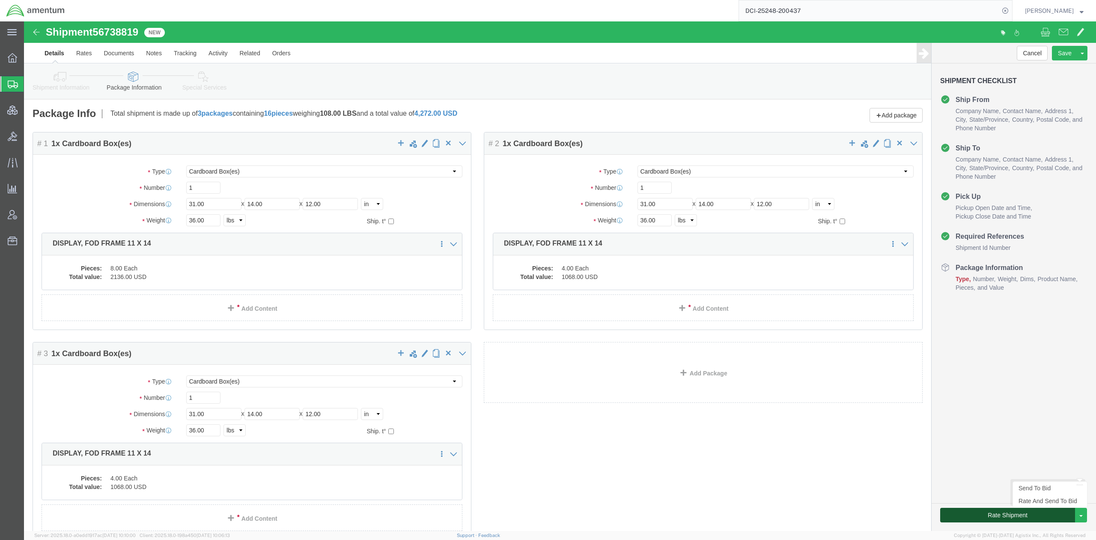
click button "Rate Shipment"
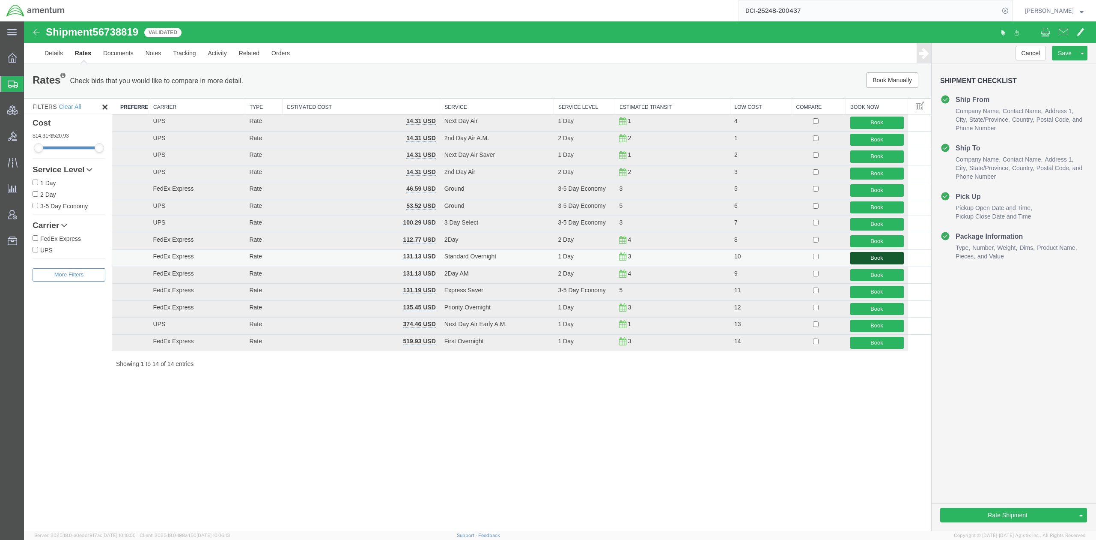
click at [864, 259] on button "Book" at bounding box center [877, 258] width 54 height 12
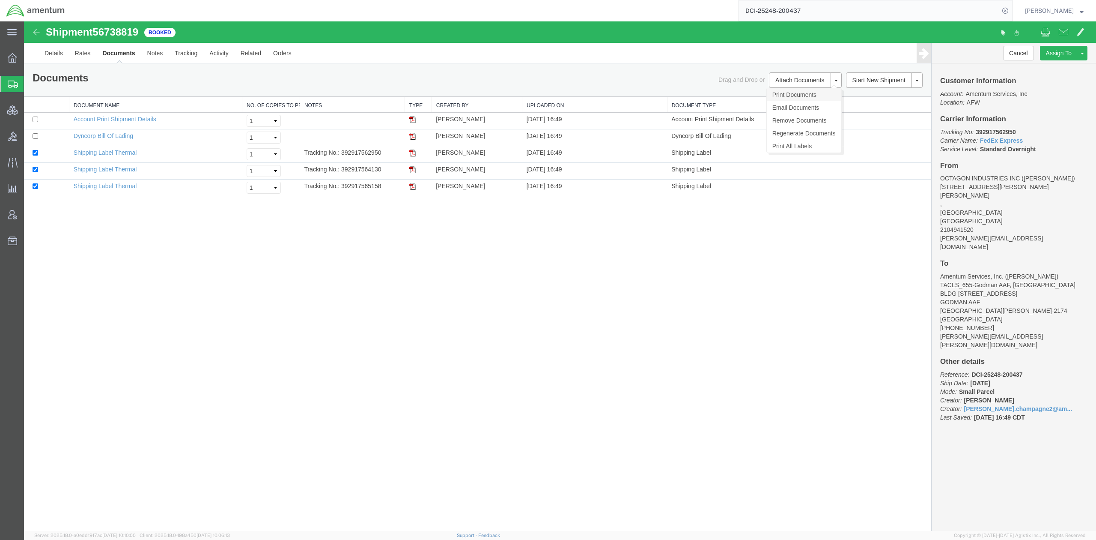
click at [793, 92] on link "Print Documents" at bounding box center [804, 94] width 75 height 13
click at [824, 14] on input "DCI-25248-200437" at bounding box center [869, 10] width 260 height 21
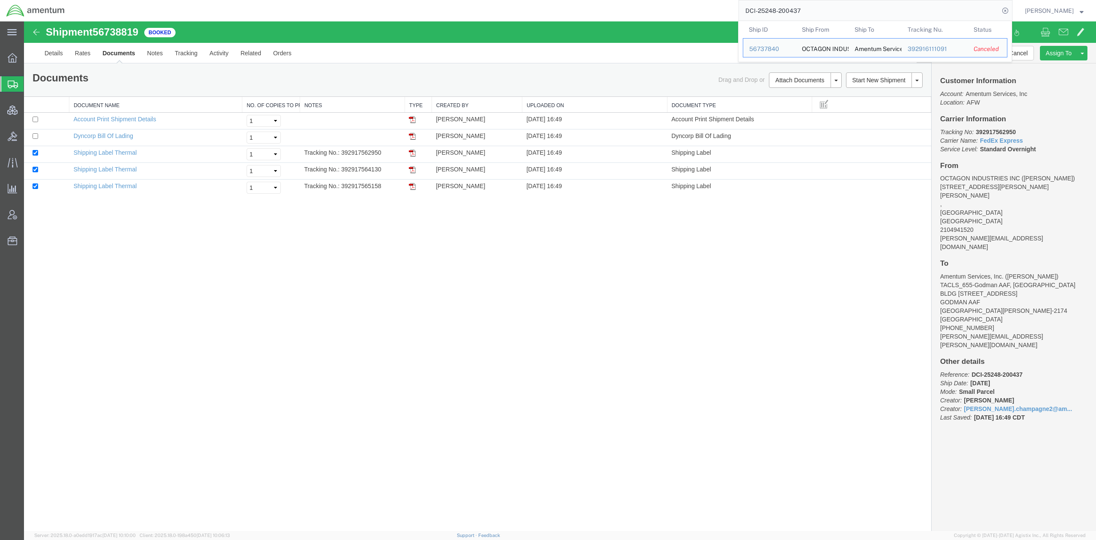
click at [824, 12] on input "DCI-25248-200437" at bounding box center [869, 10] width 260 height 21
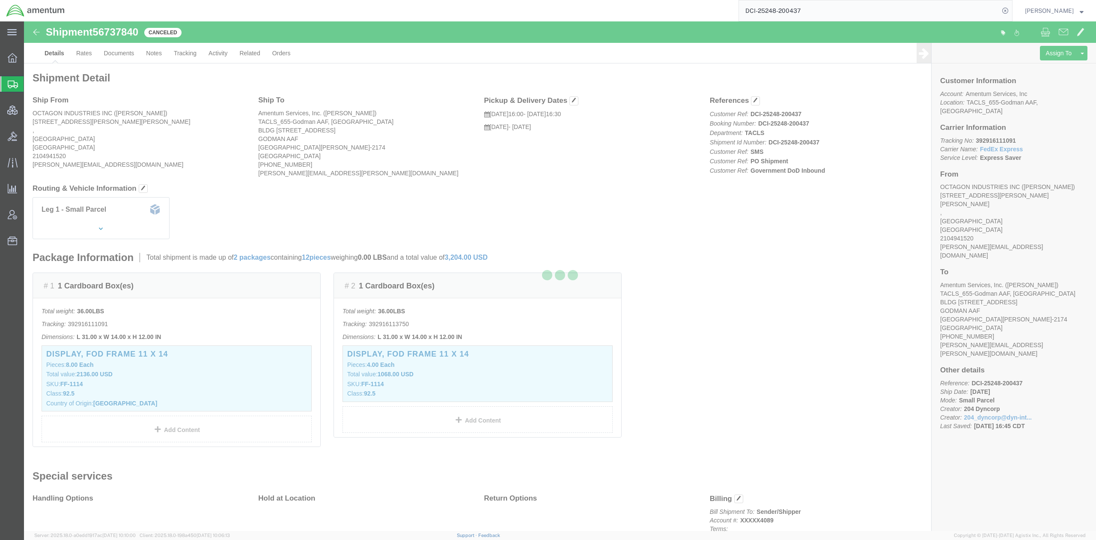
click at [831, 9] on input "DCI-25248-200437" at bounding box center [869, 10] width 260 height 21
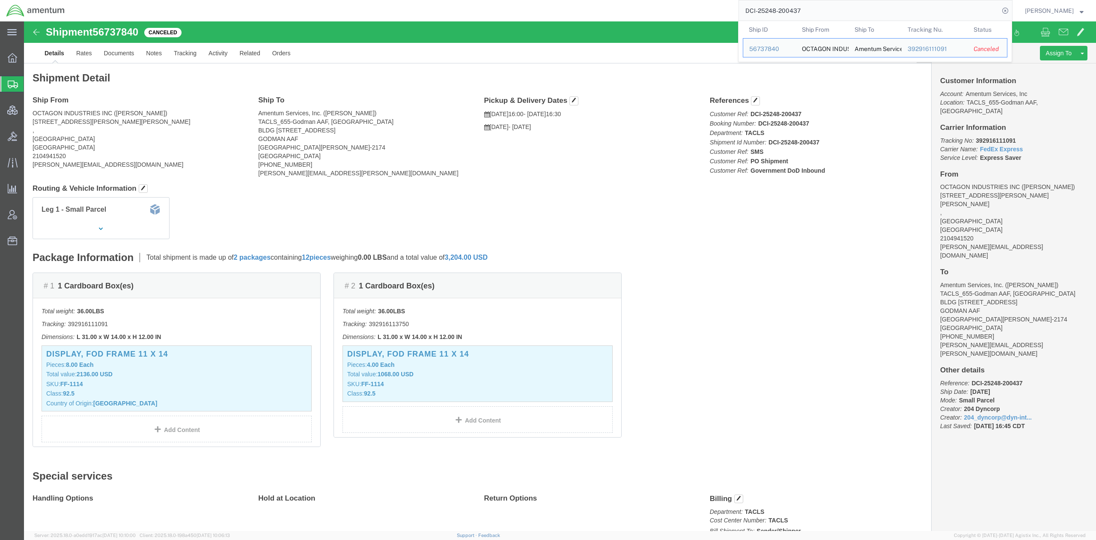
click ul "Details Rates Documents Notes Tracking Activity Related Orders"
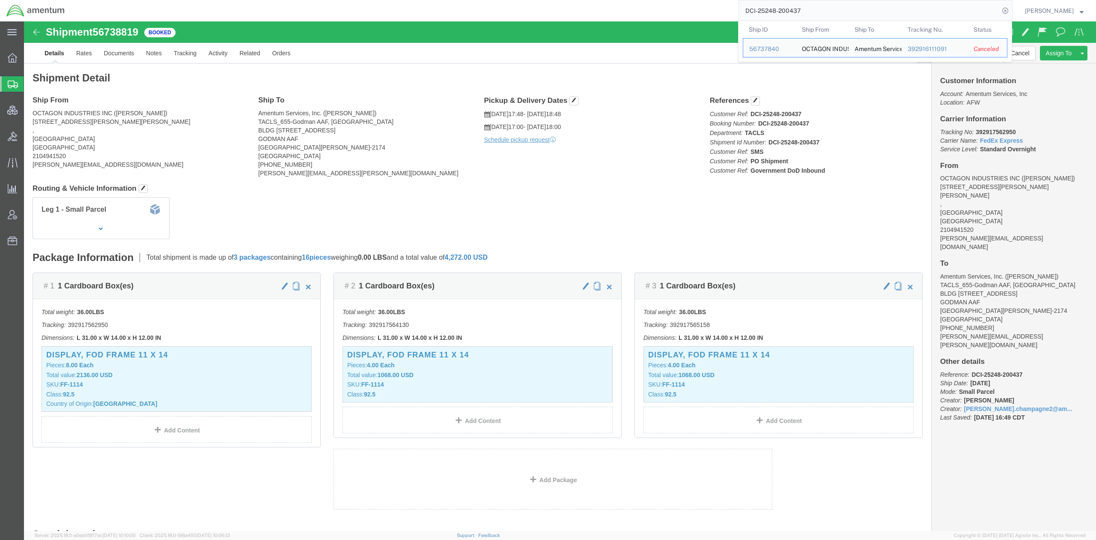
drag, startPoint x: 813, startPoint y: 9, endPoint x: 620, endPoint y: 13, distance: 192.8
click at [620, 13] on div "DCI-25248-200437 Ship ID Ship From Ship To Tracking Nu. Status Ship ID 56737840…" at bounding box center [542, 10] width 942 height 21
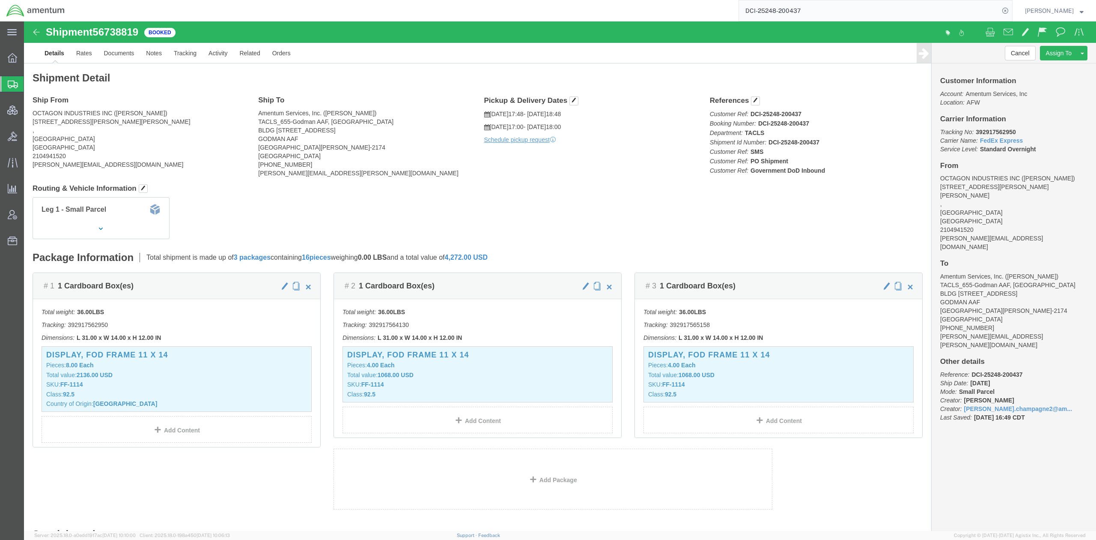
paste input "56738819"
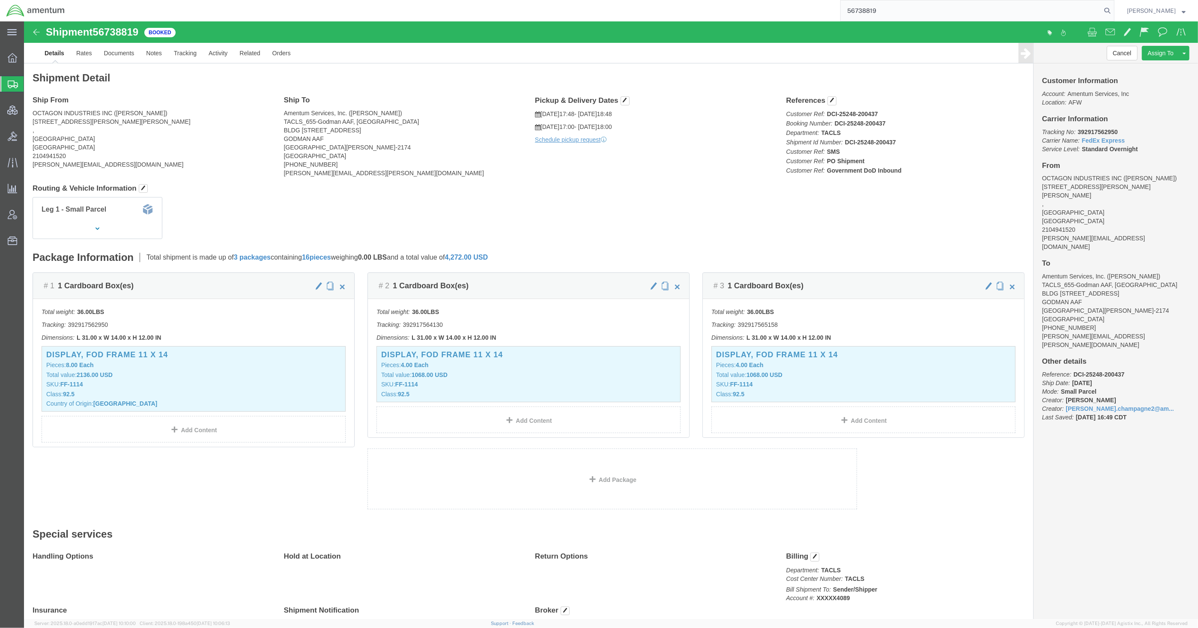
type input "56738819"
